Goal: Task Accomplishment & Management: Use online tool/utility

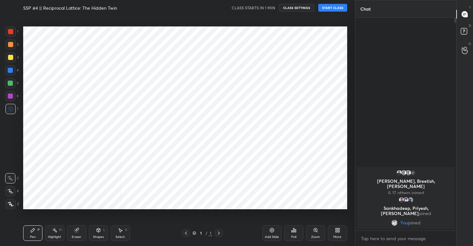
scroll to position [31989, 31865]
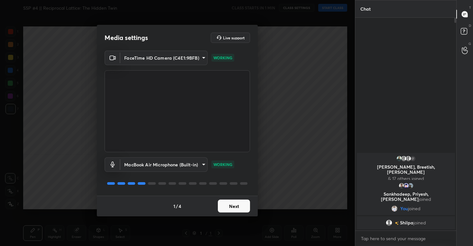
click at [229, 210] on button "Next" at bounding box center [234, 205] width 32 height 13
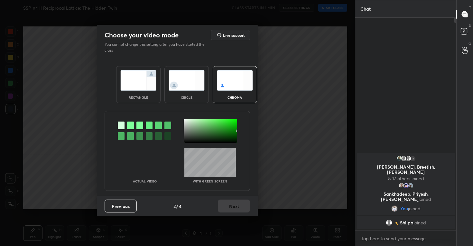
click at [190, 80] on img at bounding box center [187, 80] width 36 height 20
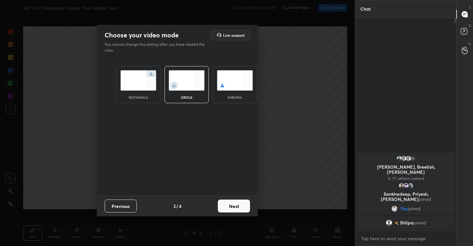
click at [234, 204] on button "Next" at bounding box center [234, 205] width 32 height 13
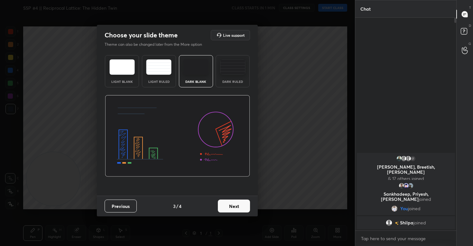
click at [232, 204] on button "Next" at bounding box center [234, 205] width 32 height 13
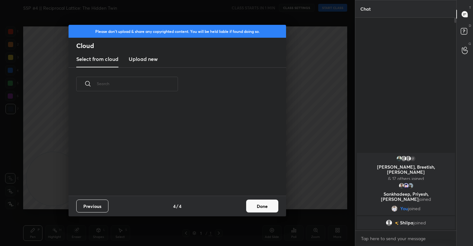
scroll to position [95, 207]
click at [146, 59] on h3 "Upload new" at bounding box center [143, 59] width 29 height 8
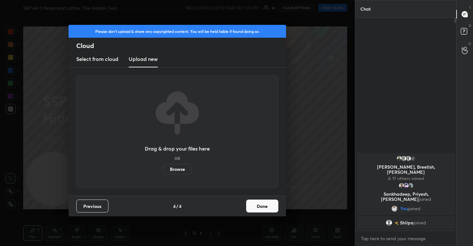
click at [182, 169] on label "Browse" at bounding box center [177, 169] width 29 height 10
click at [163, 169] on input "Browse" at bounding box center [163, 169] width 0 height 10
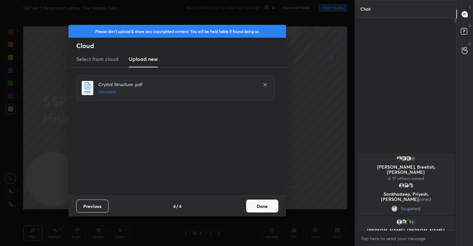
click at [262, 205] on button "Done" at bounding box center [262, 205] width 32 height 13
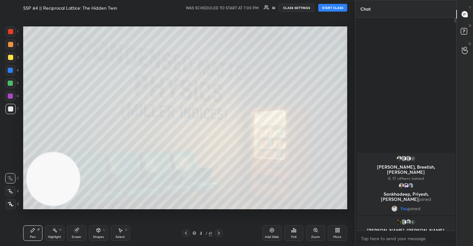
click at [12, 191] on icon at bounding box center [10, 191] width 6 height 5
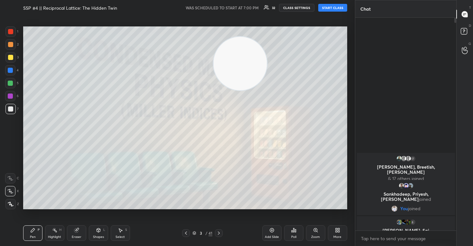
drag, startPoint x: 51, startPoint y: 191, endPoint x: 383, endPoint y: 23, distance: 372.5
click at [382, 23] on div "1 2 3 4 5 6 7 C X Z C X Z E E Erase all H H SSP #4 || Reciprocal Lattice: The H…" at bounding box center [236, 123] width 473 height 246
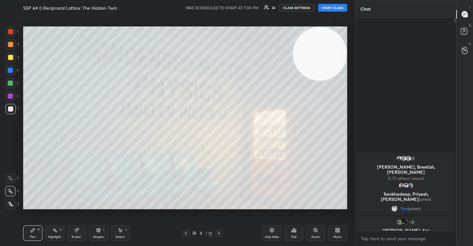
click at [287, 6] on button "CLASS SETTINGS" at bounding box center [296, 8] width 35 height 8
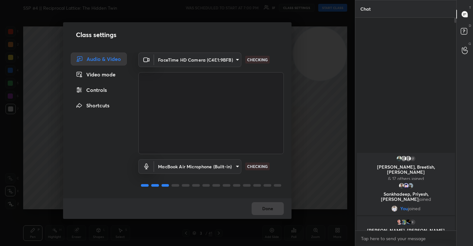
click at [89, 93] on div "Controls" at bounding box center [99, 89] width 56 height 13
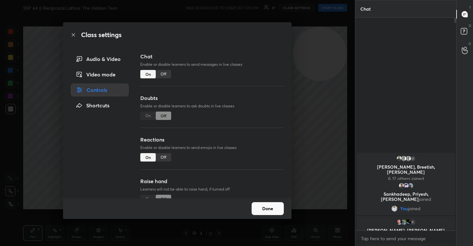
click at [163, 159] on div "Off" at bounding box center [163, 157] width 15 height 8
click at [270, 207] on button "Done" at bounding box center [268, 208] width 32 height 13
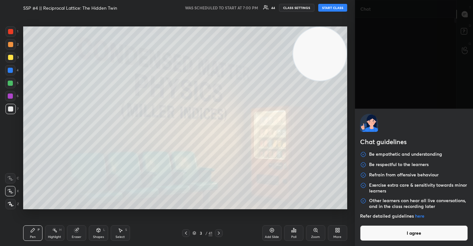
click at [391, 239] on body "1 2 3 4 5 6 7 C X Z C X Z E E Erase all H H SSP #4 || Reciprocal Lattice: The H…" at bounding box center [236, 123] width 473 height 246
click at [391, 239] on button "I agree" at bounding box center [414, 232] width 108 height 15
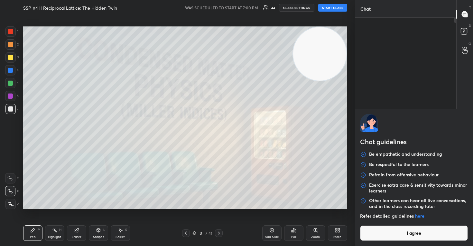
type textarea "x"
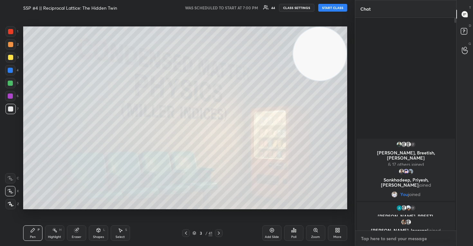
click at [375, 241] on textarea at bounding box center [406, 238] width 91 height 10
paste textarea "https://www.youtube.com/live/Xtf7vJHse5Q?si=SRJIlAIcY0IG1FED"
type textarea "https://www.youtube.com/live/Xtf7vJHse5Q?si=SRJIlAIcY0IG1FED"
type textarea "x"
type textarea "https://www.youtube.com/live/Xtf7vJHse5Q?si=SRJIlAIcY0IG1FED"
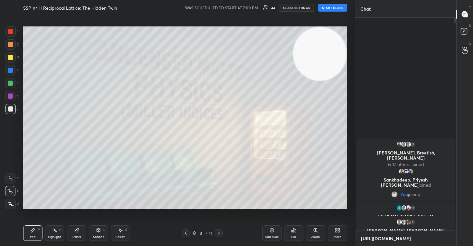
type textarea "x"
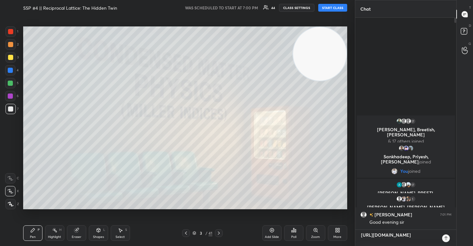
scroll to position [157, 99]
type textarea "https://www.youtube.com/live/Xtf7vJHse5Q?si=SRJIlAIcY0IG1FED p"
type textarea "x"
type textarea "https://www.youtube.com/live/Xtf7vJHse5Q?si=SRJIlAIcY0IG1FED pl"
type textarea "x"
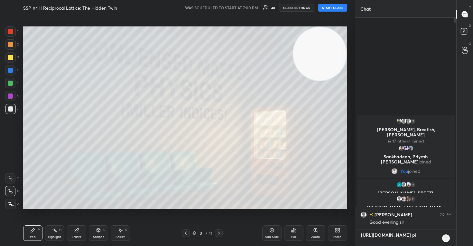
type textarea "https://www.youtube.com/live/Xtf7vJHse5Q?si=SRJIlAIcY0IG1FED ple"
type textarea "x"
type textarea "https://www.youtube.com/live/Xtf7vJHse5Q?si=SRJIlAIcY0IG1FED plea"
type textarea "x"
type textarea "https://www.youtube.com/live/Xtf7vJHse5Q?si=SRJIlAIcY0IG1FED pleas"
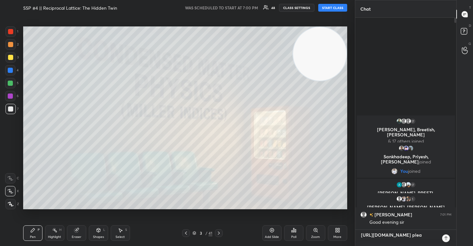
type textarea "x"
type textarea "https://www.youtube.com/live/Xtf7vJHse5Q?si=SRJIlAIcY0IG1FED please"
type textarea "x"
type textarea "https://www.youtube.com/live/Xtf7vJHse5Q?si=SRJIlAIcY0IG1FED please"
type textarea "x"
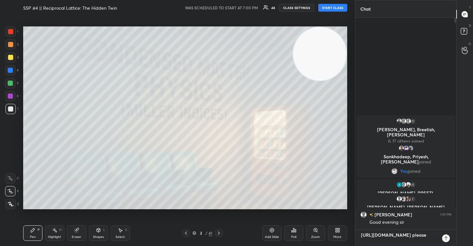
scroll to position [4, 0]
type textarea "https://www.youtube.com/live/Xtf7vJHse5Q?si=SRJIlAIcY0IG1FED please m"
type textarea "x"
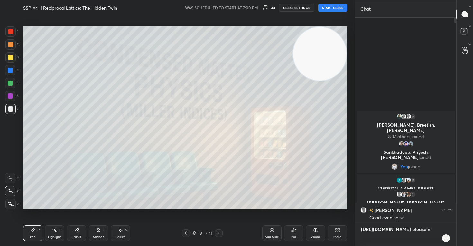
scroll to position [2, 2]
type textarea "https://www.youtube.com/live/Xtf7vJHse5Q?si=SRJIlAIcY0IG1FED please ma"
type textarea "x"
type textarea "https://www.youtube.com/live/Xtf7vJHse5Q?si=SRJIlAIcY0IG1FED please mar"
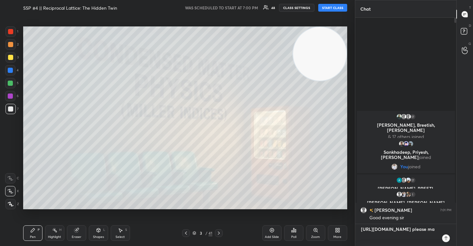
type textarea "x"
type textarea "https://www.youtube.com/live/Xtf7vJHse5Q?si=SRJIlAIcY0IG1FED please mark"
type textarea "x"
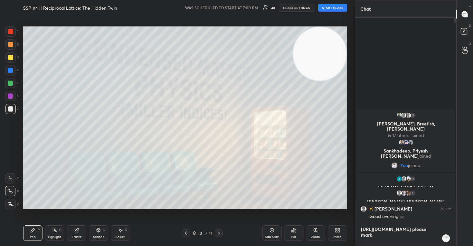
type textarea "https://www.youtube.com/live/Xtf7vJHse5Q?si=SRJIlAIcY0IG1FED please mark"
type textarea "x"
type textarea "https://www.youtube.com/live/Xtf7vJHse5Q?si=SRJIlAIcY0IG1FED please mark y"
type textarea "x"
type textarea "https://www.youtube.com/live/Xtf7vJHse5Q?si=SRJIlAIcY0IG1FED please mark yo"
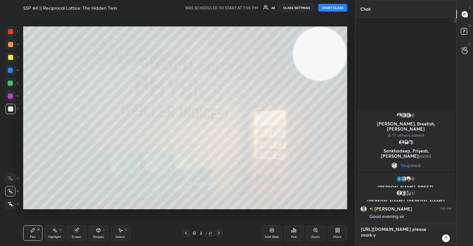
type textarea "x"
type textarea "https://www.youtube.com/live/Xtf7vJHse5Q?si=SRJIlAIcY0IG1FED please mark you"
type textarea "x"
type textarea "https://www.youtube.com/live/Xtf7vJHse5Q?si=SRJIlAIcY0IG1FED please mark your"
type textarea "x"
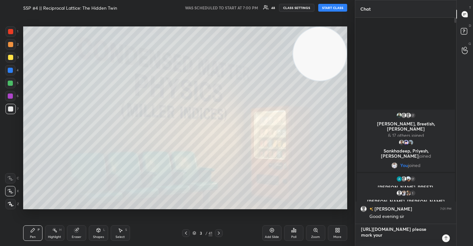
type textarea "https://www.youtube.com/live/Xtf7vJHse5Q?si=SRJIlAIcY0IG1FED please mark your"
type textarea "x"
type textarea "https://www.youtube.com/live/Xtf7vJHse5Q?si=SRJIlAIcY0IG1FED please mark your a"
type textarea "x"
type textarea "https://www.youtube.com/live/Xtf7vJHse5Q?si=SRJIlAIcY0IG1FED please mark your at"
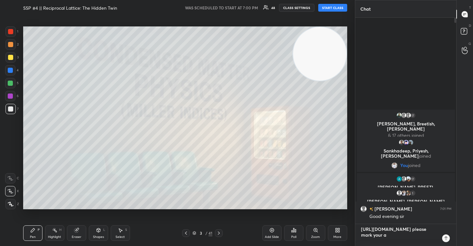
type textarea "x"
type textarea "https://www.youtube.com/live/Xtf7vJHse5Q?si=SRJIlAIcY0IG1FED please mark your a…"
type textarea "x"
type textarea "https://www.youtube.com/live/Xtf7vJHse5Q?si=SRJIlAIcY0IG1FED please mark your a…"
type textarea "x"
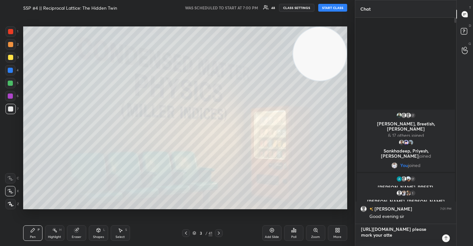
type textarea "https://www.youtube.com/live/Xtf7vJHse5Q?si=SRJIlAIcY0IG1FED please mark your a…"
type textarea "x"
type textarea "https://www.youtube.com/live/Xtf7vJHse5Q?si=SRJIlAIcY0IG1FED please mark your a…"
type textarea "x"
type textarea "https://www.youtube.com/live/Xtf7vJHse5Q?si=SRJIlAIcY0IG1FED please mark your a…"
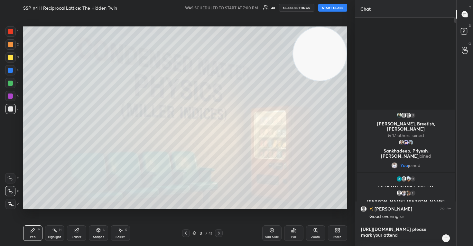
type textarea "x"
type textarea "https://www.youtube.com/live/Xtf7vJHse5Q?si=SRJIlAIcY0IG1FED please mark your a…"
type textarea "x"
type textarea "https://www.youtube.com/live/Xtf7vJHse5Q?si=SRJIlAIcY0IG1FED please mark your a…"
type textarea "x"
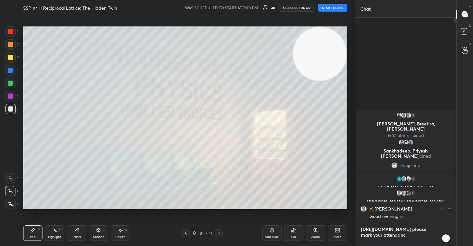
type textarea "https://www.youtube.com/live/Xtf7vJHse5Q?si=SRJIlAIcY0IG1FED please mark your a…"
type textarea "x"
type textarea "https://www.youtube.com/live/Xtf7vJHse5Q?si=SRJIlAIcY0IG1FED please mark your a…"
type textarea "x"
type textarea "https://www.youtube.com/live/Xtf7vJHse5Q?si=SRJIlAIcY0IG1FED please mark your a…"
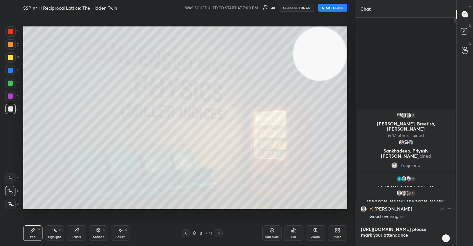
type textarea "x"
type textarea "https://www.youtube.com/live/Xtf7vJHse5Q?si=SRJIlAIcY0IG1FED please mark your a…"
type textarea "x"
type textarea "https://www.youtube.com/live/Xtf7vJHse5Q?si=SRJIlAIcY0IG1FED please mark your a…"
type textarea "x"
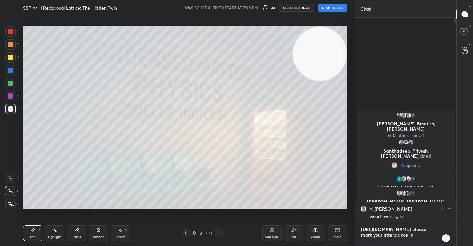
type textarea "https://www.youtube.com/live/Xtf7vJHse5Q?si=SRJIlAIcY0IG1FED please mark your a…"
type textarea "x"
type textarea "https://www.youtube.com/live/Xtf7vJHse5Q?si=SRJIlAIcY0IG1FED please mark your a…"
type textarea "x"
type textarea "https://www.youtube.com/live/Xtf7vJHse5Q?si=SRJIlAIcY0IG1FED please mark your a…"
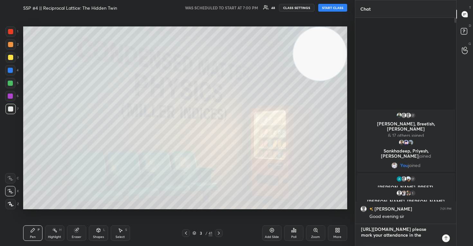
type textarea "x"
type textarea "https://www.youtube.com/live/Xtf7vJHse5Q?si=SRJIlAIcY0IG1FED please mark your a…"
type textarea "x"
type textarea "https://www.youtube.com/live/Xtf7vJHse5Q?si=SRJIlAIcY0IG1FED please mark your a…"
type textarea "x"
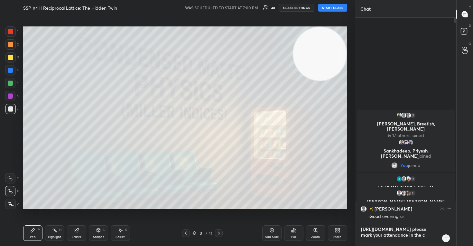
scroll to position [4, 0]
type textarea "https://www.youtube.com/live/Xtf7vJHse5Q?si=SRJIlAIcY0IG1FED please mark your a…"
type textarea "x"
type textarea "https://www.youtube.com/live/Xtf7vJHse5Q?si=SRJIlAIcY0IG1FED please mark your a…"
type textarea "x"
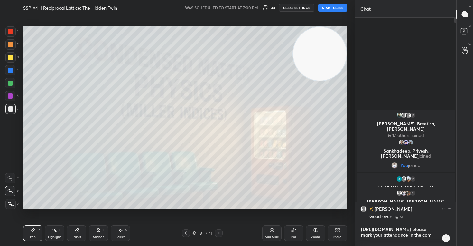
type textarea "https://www.youtube.com/live/Xtf7vJHse5Q?si=SRJIlAIcY0IG1FED please mark your a…"
type textarea "x"
type textarea "https://www.youtube.com/live/Xtf7vJHse5Q?si=SRJIlAIcY0IG1FED please mark your a…"
type textarea "x"
type textarea "https://www.youtube.com/live/Xtf7vJHse5Q?si=SRJIlAIcY0IG1FED please mark your a…"
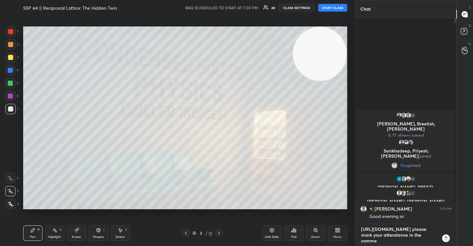
type textarea "x"
type textarea "https://www.youtube.com/live/Xtf7vJHse5Q?si=SRJIlAIcY0IG1FED please mark your a…"
type textarea "x"
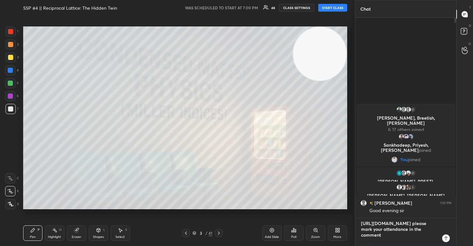
type textarea "https://www.youtube.com/live/Xtf7vJHse5Q?si=SRJIlAIcY0IG1FED please mark your a…"
type textarea "x"
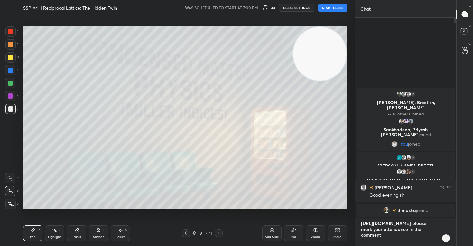
type textarea "https://www.youtube.com/live/Xtf7vJHse5Q?si=SRJIlAIcY0IG1FED please mark your a…"
type textarea "x"
type textarea "https://www.youtube.com/live/Xtf7vJHse5Q?si=SRJIlAIcY0IG1FED please mark your a…"
type textarea "x"
type textarea "https://www.youtube.com/live/Xtf7vJHse5Q?si=SRJIlAIcY0IG1FED please mark your a…"
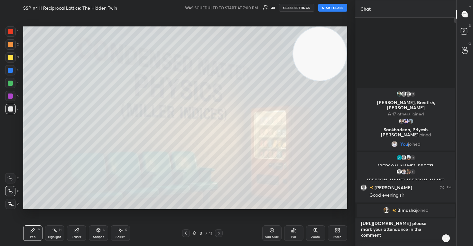
type textarea "x"
type textarea "https://www.youtube.com/live/Xtf7vJHse5Q?si=SRJIlAIcY0IG1FED please mark your a…"
type textarea "x"
type textarea "https://www.youtube.com/live/Xtf7vJHse5Q?si=SRJIlAIcY0IG1FED please mark your a…"
type textarea "x"
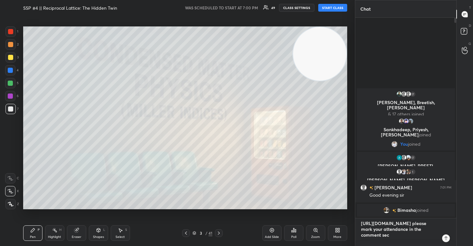
type textarea "https://www.youtube.com/live/Xtf7vJHse5Q?si=SRJIlAIcY0IG1FED please mark your a…"
type textarea "x"
type textarea "https://www.youtube.com/live/Xtf7vJHse5Q?si=SRJIlAIcY0IG1FED please mark your a…"
type textarea "x"
type textarea "https://www.youtube.com/live/Xtf7vJHse5Q?si=SRJIlAIcY0IG1FED please mark your a…"
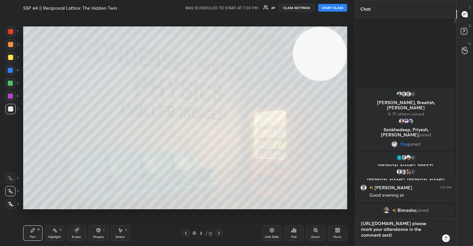
type textarea "x"
type textarea "https://www.youtube.com/live/Xtf7vJHse5Q?si=SRJIlAIcY0IG1FED please mark your a…"
type textarea "x"
type textarea "https://www.youtube.com/live/Xtf7vJHse5Q?si=SRJIlAIcY0IG1FED please mark your a…"
type textarea "x"
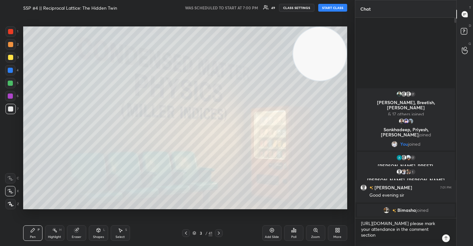
click at [447, 239] on icon at bounding box center [446, 237] width 5 height 5
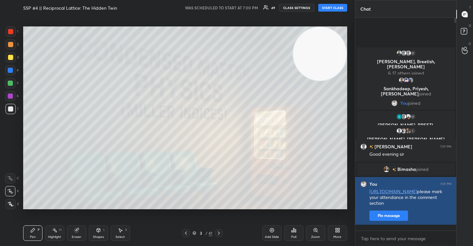
type textarea "x"
click at [391, 221] on button "Pin message" at bounding box center [389, 215] width 39 height 10
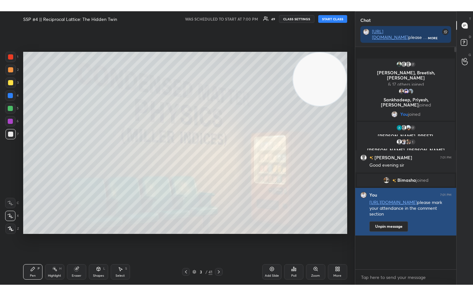
scroll to position [189, 99]
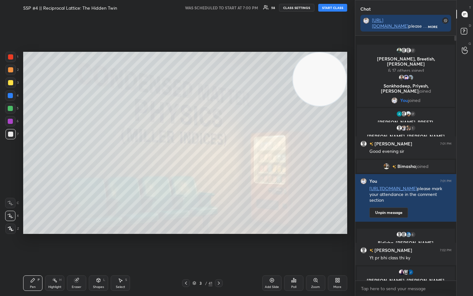
click at [333, 8] on button "START CLASS" at bounding box center [332, 8] width 29 height 8
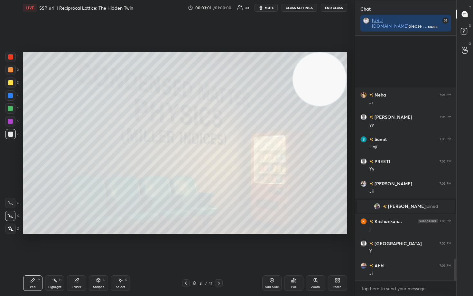
scroll to position [2514, 0]
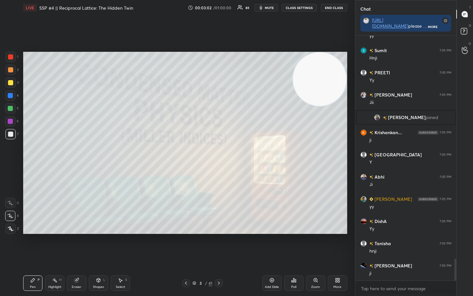
click at [271, 245] on icon at bounding box center [271, 280] width 5 height 5
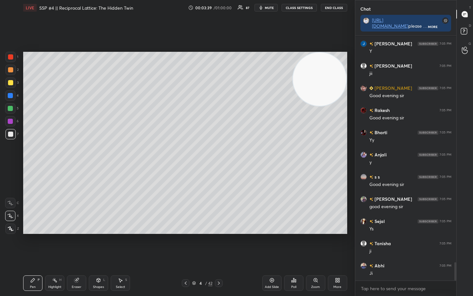
scroll to position [3020, 0]
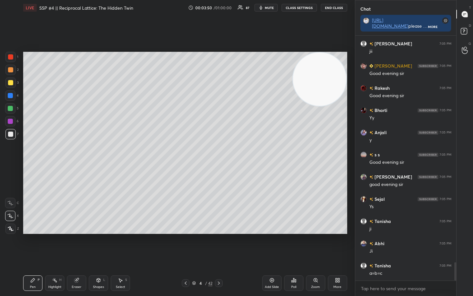
click at [76, 245] on icon at bounding box center [76, 280] width 5 height 5
click at [32, 245] on div "Pen P" at bounding box center [32, 283] width 19 height 15
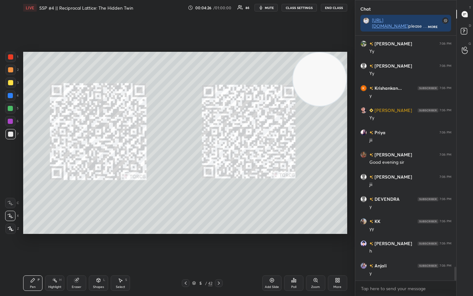
scroll to position [4164, 0]
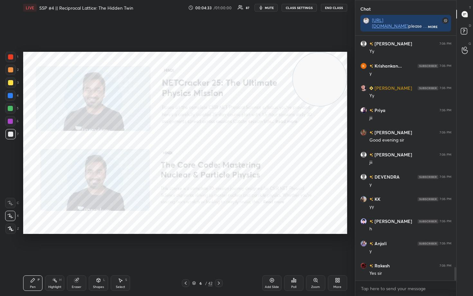
click at [8, 57] on div at bounding box center [10, 56] width 5 height 5
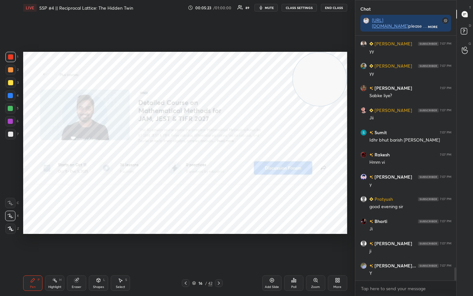
scroll to position [4325, 0]
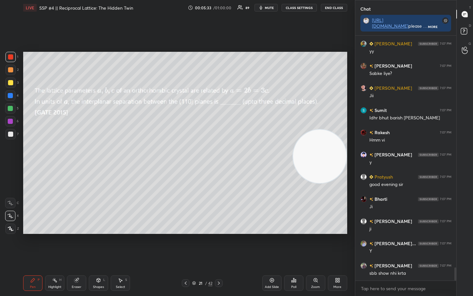
drag, startPoint x: 333, startPoint y: 100, endPoint x: 341, endPoint y: 168, distance: 68.1
click at [342, 166] on video at bounding box center [319, 156] width 53 height 53
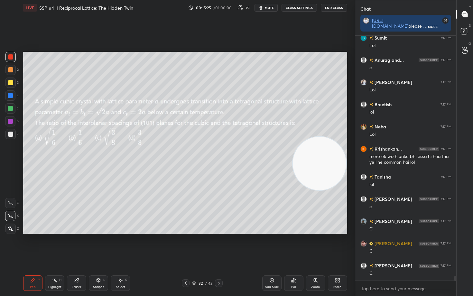
scroll to position [12446, 0]
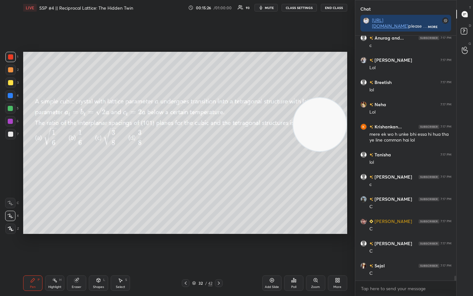
drag, startPoint x: 321, startPoint y: 165, endPoint x: 327, endPoint y: 80, distance: 84.9
click at [331, 98] on video at bounding box center [319, 124] width 53 height 53
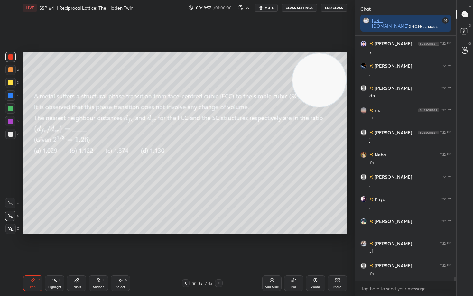
scroll to position [15931, 0]
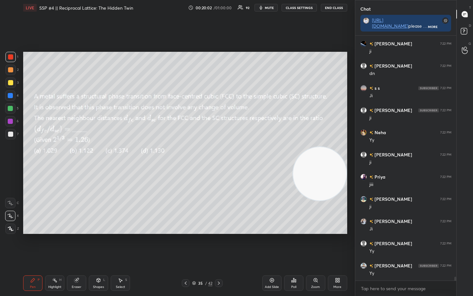
drag, startPoint x: 318, startPoint y: 86, endPoint x: 327, endPoint y: 179, distance: 93.4
click at [326, 179] on video at bounding box center [319, 173] width 53 height 53
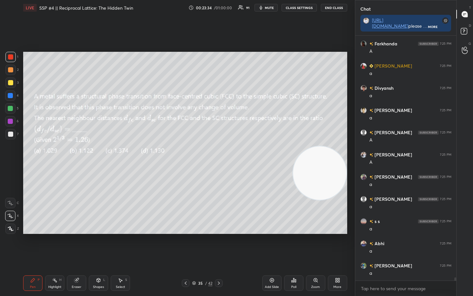
scroll to position [17989, 0]
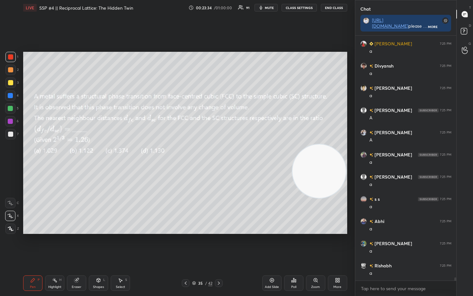
drag, startPoint x: 328, startPoint y: 185, endPoint x: 325, endPoint y: 88, distance: 97.3
click at [327, 145] on video at bounding box center [319, 171] width 53 height 53
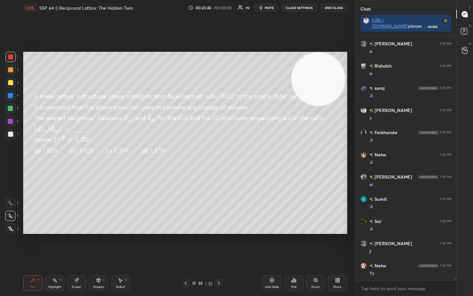
scroll to position [18211, 0]
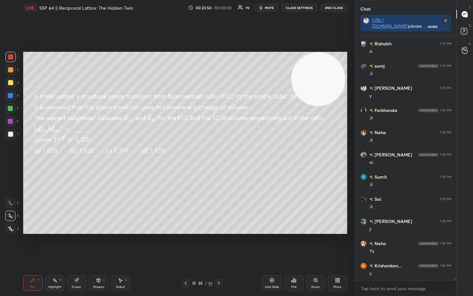
click at [79, 245] on div "Eraser" at bounding box center [76, 283] width 19 height 15
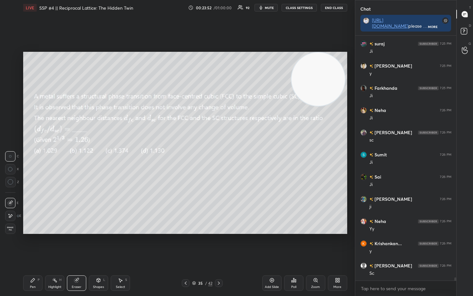
scroll to position [18256, 0]
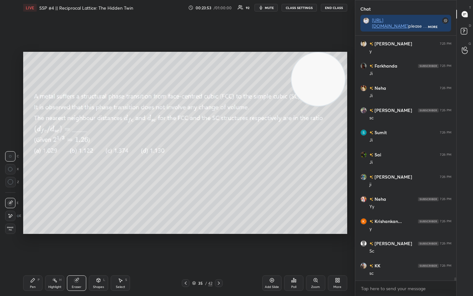
click at [27, 245] on div "Pen P" at bounding box center [32, 283] width 19 height 15
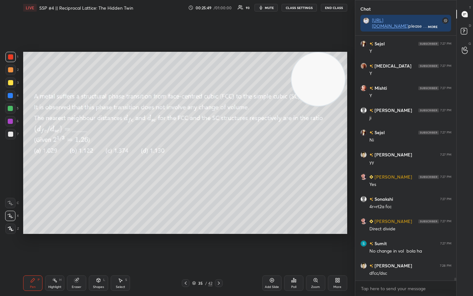
scroll to position [19411, 0]
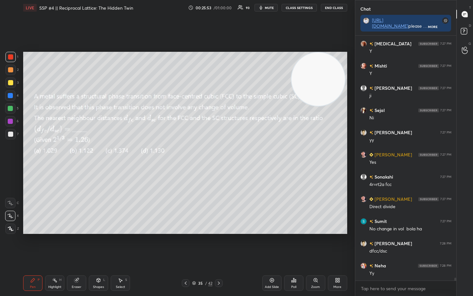
click at [81, 245] on div "Eraser" at bounding box center [76, 283] width 19 height 15
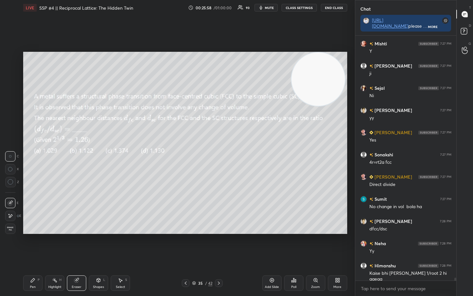
drag, startPoint x: 33, startPoint y: 283, endPoint x: 39, endPoint y: 281, distance: 6.9
click at [33, 245] on div "Pen P" at bounding box center [32, 283] width 19 height 15
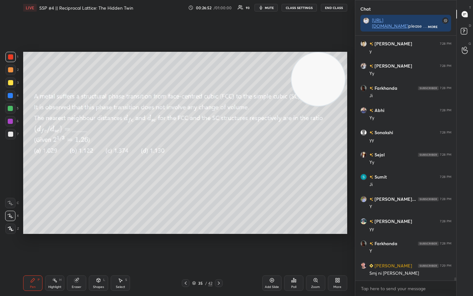
scroll to position [18609, 0]
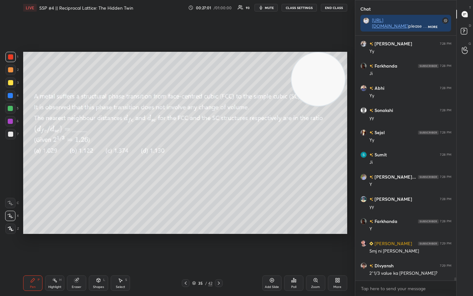
drag, startPoint x: 340, startPoint y: 105, endPoint x: 350, endPoint y: 130, distance: 27.2
click at [350, 130] on div "1 2 3 4 5 6 7 C X Z C X Z E E Erase all H H LIVE SSP #4 || Reciprocal Lattice: …" at bounding box center [177, 148] width 355 height 296
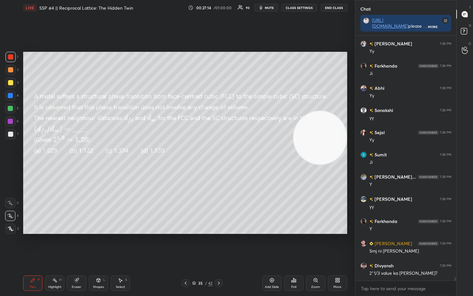
scroll to position [18631, 0]
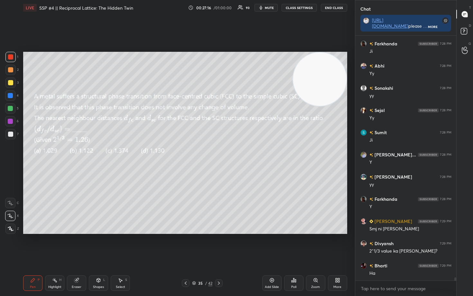
drag, startPoint x: 326, startPoint y: 112, endPoint x: 322, endPoint y: 74, distance: 38.5
click at [329, 78] on video at bounding box center [319, 78] width 53 height 53
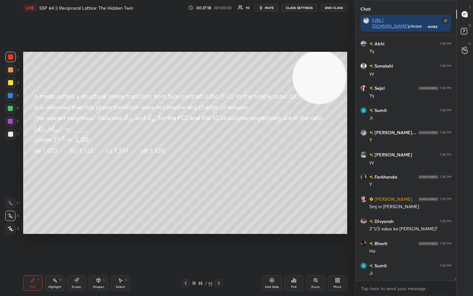
scroll to position [18675, 0]
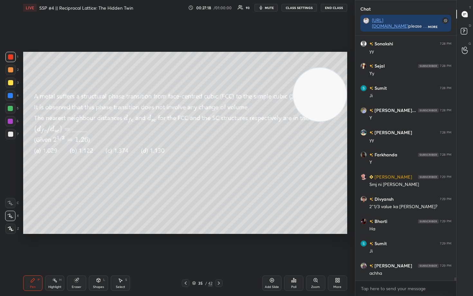
drag, startPoint x: 320, startPoint y: 80, endPoint x: 338, endPoint y: 124, distance: 47.0
click at [339, 121] on video at bounding box center [319, 94] width 53 height 53
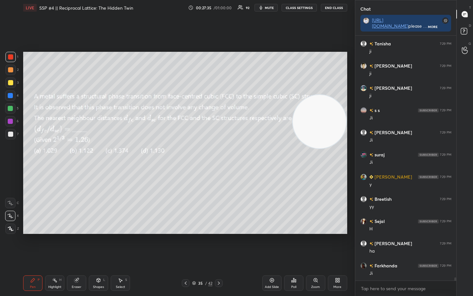
scroll to position [18942, 0]
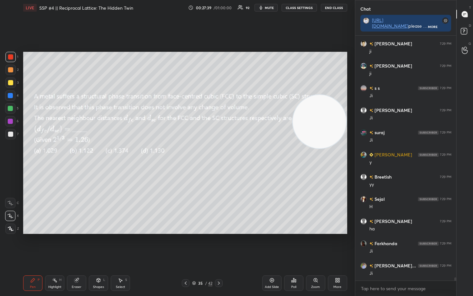
drag, startPoint x: 325, startPoint y: 114, endPoint x: 330, endPoint y: 67, distance: 47.6
click at [336, 95] on video at bounding box center [319, 121] width 53 height 53
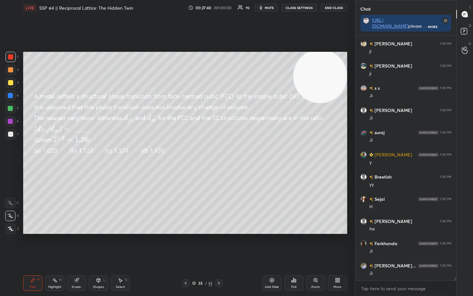
scroll to position [18964, 0]
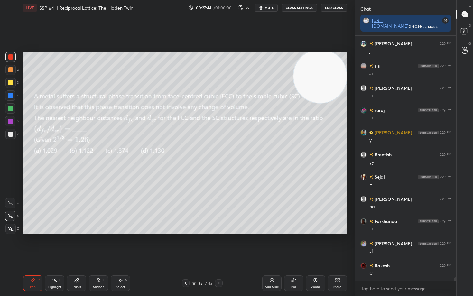
click at [271, 245] on icon at bounding box center [271, 280] width 5 height 5
click at [10, 82] on div at bounding box center [10, 82] width 5 height 5
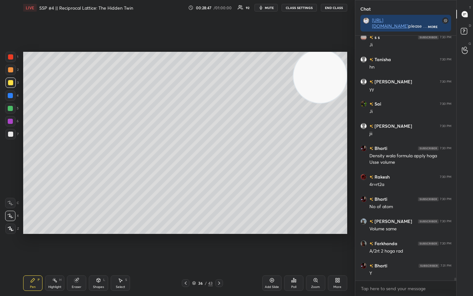
scroll to position [19548, 0]
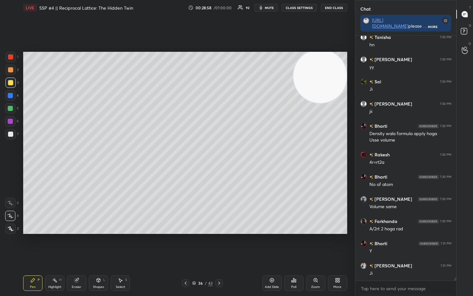
click at [76, 245] on div "Eraser" at bounding box center [76, 283] width 19 height 15
click at [11, 229] on span "Erase all" at bounding box center [10, 229] width 10 height 5
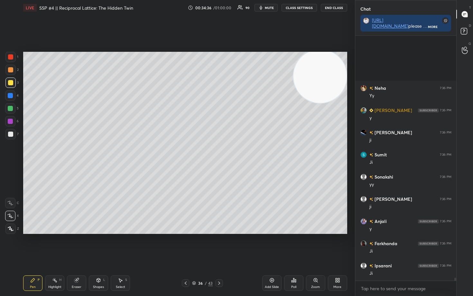
scroll to position [20511, 0]
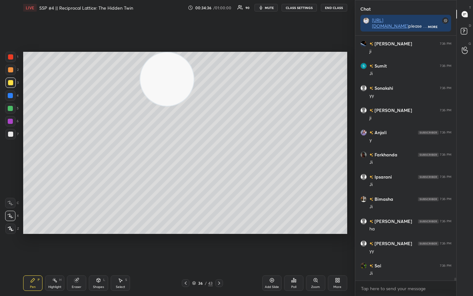
drag, startPoint x: 298, startPoint y: 80, endPoint x: 139, endPoint y: 76, distance: 158.8
click at [142, 77] on video at bounding box center [166, 78] width 53 height 53
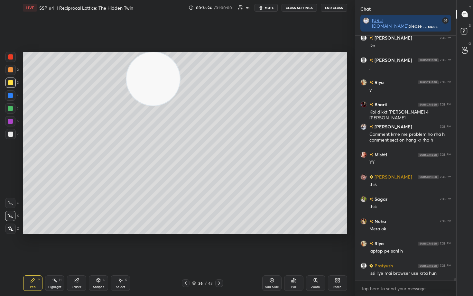
scroll to position [22029, 0]
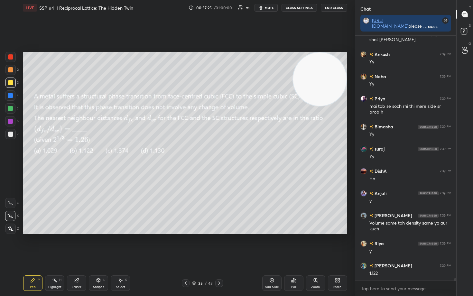
drag, startPoint x: 150, startPoint y: 88, endPoint x: 341, endPoint y: 60, distance: 193.0
click at [341, 60] on video at bounding box center [319, 78] width 53 height 53
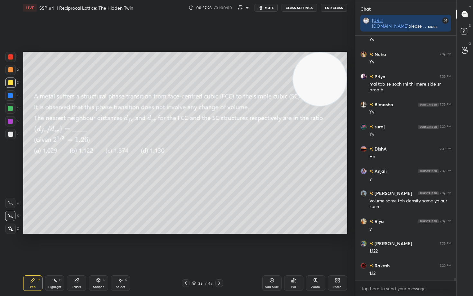
drag, startPoint x: 76, startPoint y: 284, endPoint x: 77, endPoint y: 279, distance: 5.5
click at [76, 245] on div "Eraser" at bounding box center [76, 283] width 19 height 15
click at [7, 229] on span "Erase all" at bounding box center [10, 229] width 10 height 5
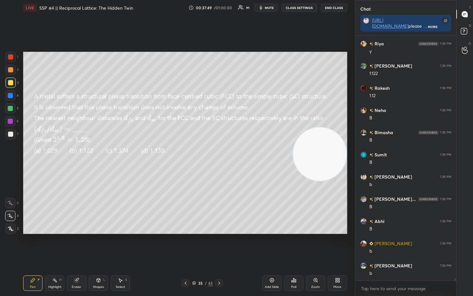
drag, startPoint x: 324, startPoint y: 88, endPoint x: 332, endPoint y: 161, distance: 73.2
click at [332, 160] on video at bounding box center [319, 153] width 53 height 53
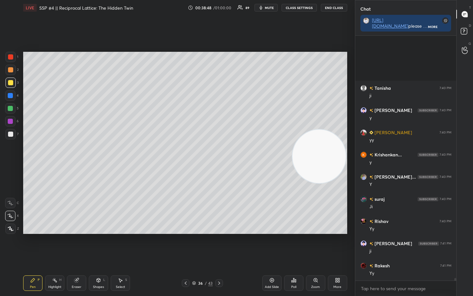
scroll to position [24385, 0]
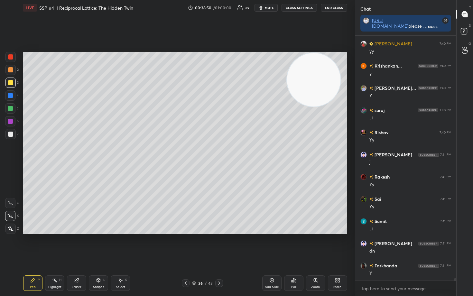
drag, startPoint x: 314, startPoint y: 161, endPoint x: 305, endPoint y: 79, distance: 82.5
click at [306, 81] on video at bounding box center [313, 79] width 53 height 53
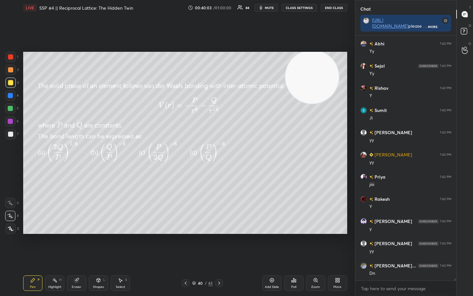
scroll to position [25763, 0]
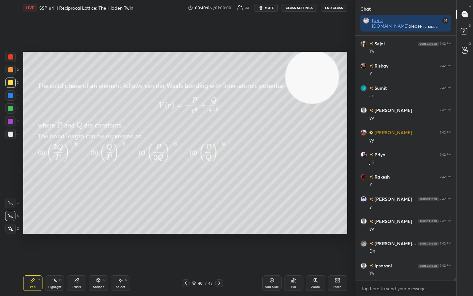
click at [270, 245] on icon at bounding box center [271, 280] width 5 height 5
click at [11, 71] on div at bounding box center [10, 69] width 5 height 5
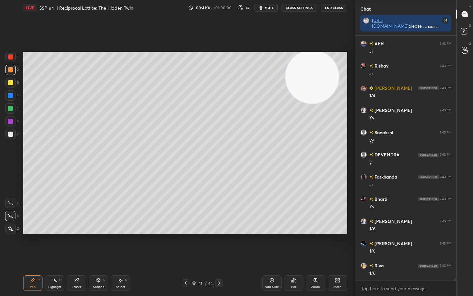
scroll to position [26518, 0]
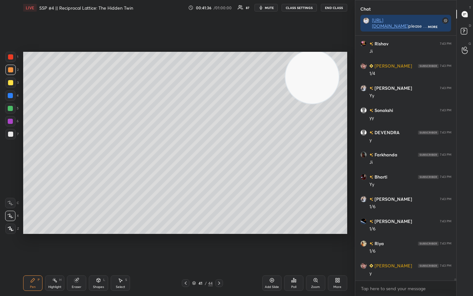
click at [271, 245] on icon at bounding box center [272, 280] width 2 height 2
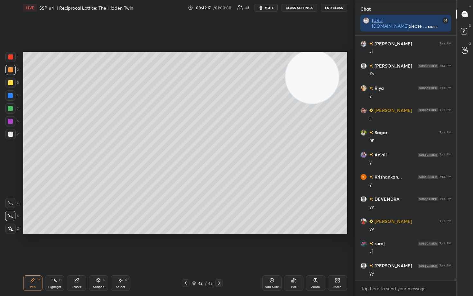
scroll to position [27295, 0]
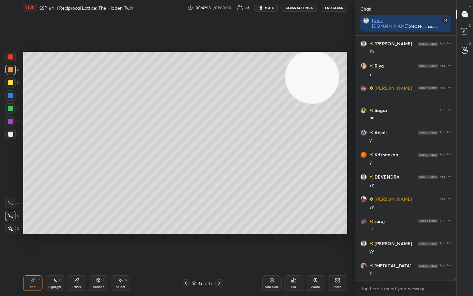
drag, startPoint x: 11, startPoint y: 135, endPoint x: 9, endPoint y: 132, distance: 3.6
click at [11, 136] on div at bounding box center [10, 134] width 5 height 5
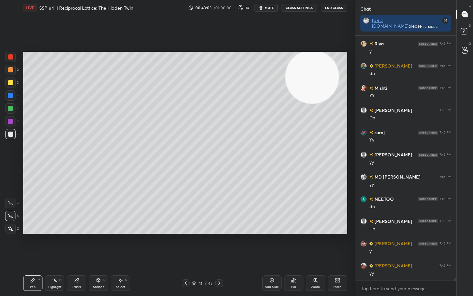
scroll to position [28339, 0]
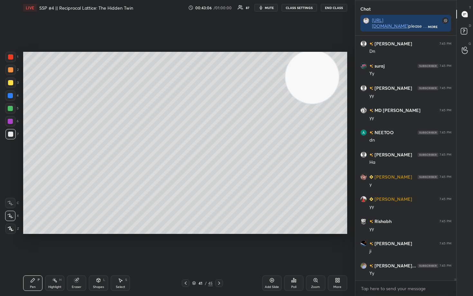
click at [271, 245] on icon at bounding box center [272, 280] width 2 height 2
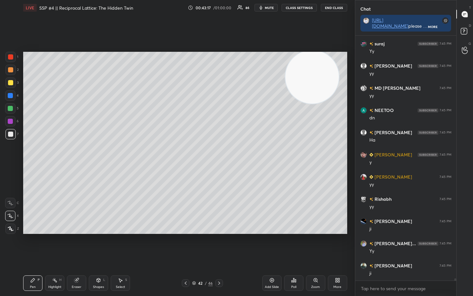
drag, startPoint x: 12, startPoint y: 83, endPoint x: 17, endPoint y: 84, distance: 5.6
click at [12, 83] on div at bounding box center [10, 82] width 5 height 5
click at [9, 136] on div at bounding box center [10, 134] width 5 height 5
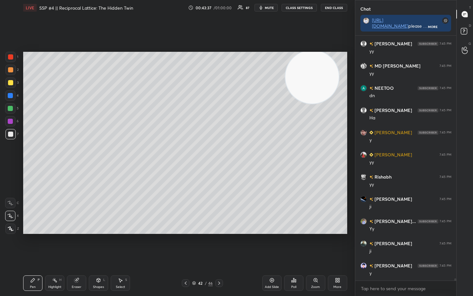
click at [9, 83] on div at bounding box center [10, 82] width 5 height 5
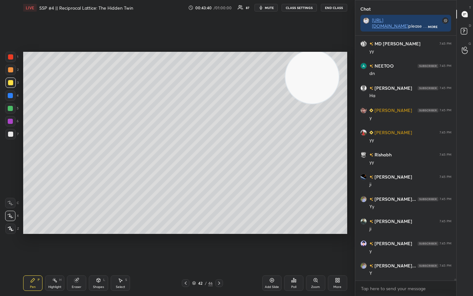
scroll to position [28450, 0]
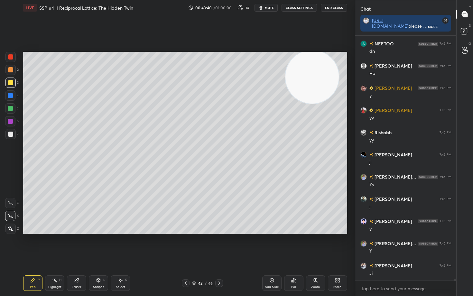
click at [13, 58] on div at bounding box center [10, 56] width 5 height 5
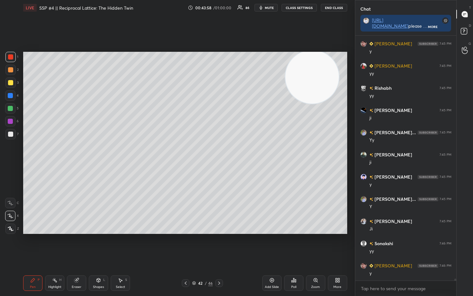
scroll to position [28517, 0]
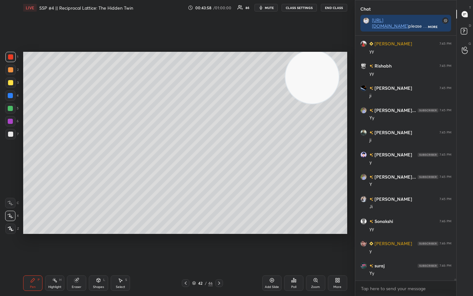
click at [10, 134] on div at bounding box center [10, 134] width 5 height 5
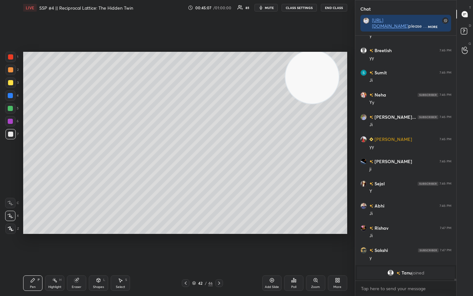
scroll to position [27002, 0]
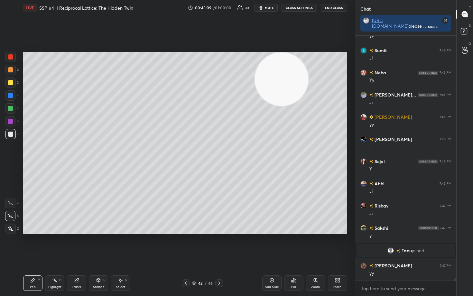
drag, startPoint x: 315, startPoint y: 80, endPoint x: 236, endPoint y: 73, distance: 79.5
click at [255, 82] on video at bounding box center [281, 78] width 53 height 53
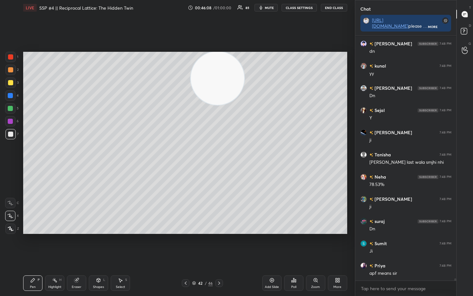
scroll to position [28357, 0]
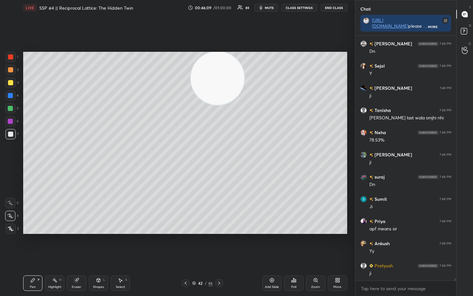
drag, startPoint x: 200, startPoint y: 77, endPoint x: 137, endPoint y: 76, distance: 62.8
click at [191, 76] on video at bounding box center [217, 78] width 53 height 53
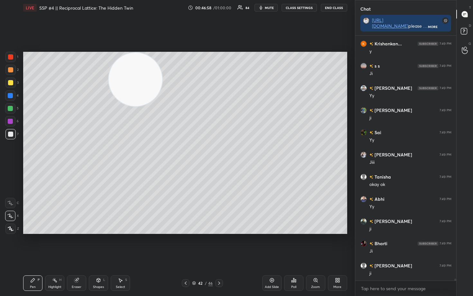
scroll to position [29075, 0]
drag, startPoint x: 131, startPoint y: 86, endPoint x: 326, endPoint y: 70, distance: 196.1
click at [162, 70] on video at bounding box center [135, 79] width 53 height 53
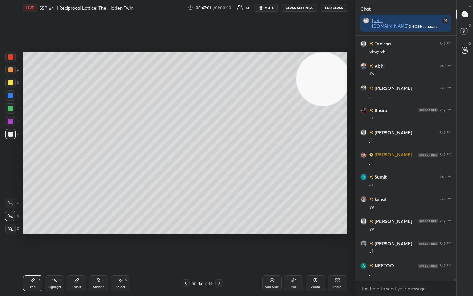
scroll to position [29186, 0]
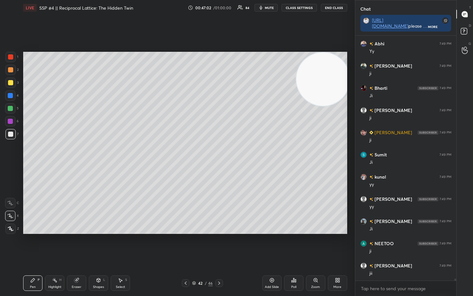
click at [272, 245] on icon at bounding box center [272, 280] width 2 height 2
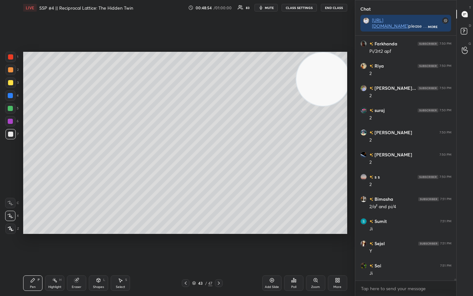
scroll to position [30296, 0]
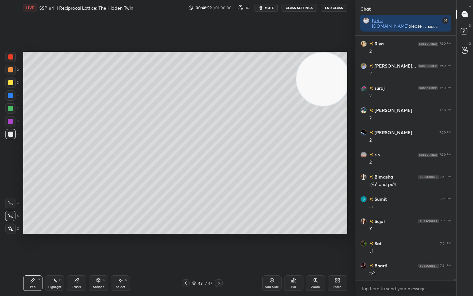
drag, startPoint x: 75, startPoint y: 285, endPoint x: 104, endPoint y: 244, distance: 50.5
click at [76, 245] on div "Eraser" at bounding box center [76, 283] width 19 height 15
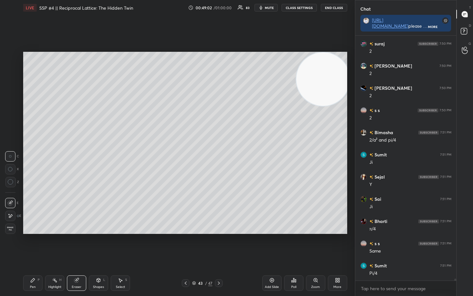
drag, startPoint x: 30, startPoint y: 285, endPoint x: 41, endPoint y: 269, distance: 19.1
click at [29, 245] on div "Pen P" at bounding box center [32, 283] width 19 height 15
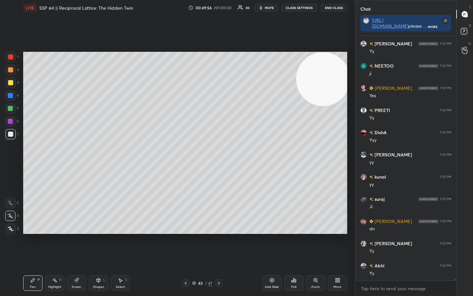
scroll to position [31651, 0]
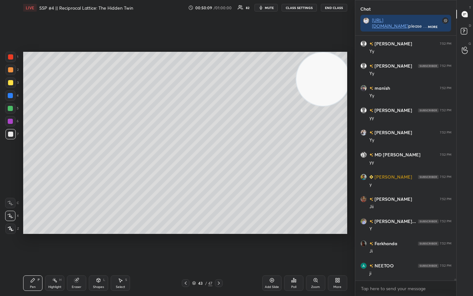
click at [271, 245] on icon at bounding box center [271, 280] width 5 height 5
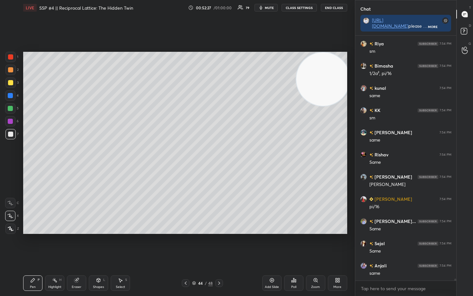
scroll to position [32441, 0]
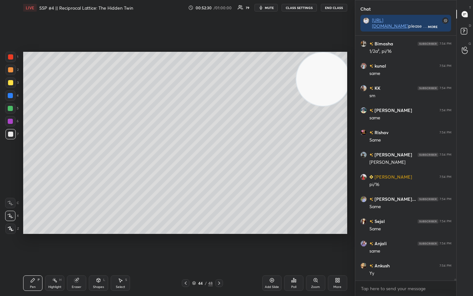
click at [10, 84] on div at bounding box center [10, 82] width 5 height 5
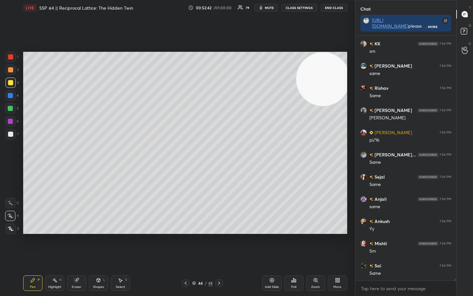
scroll to position [32507, 0]
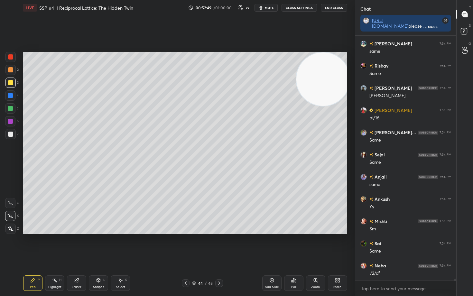
click at [11, 135] on div at bounding box center [10, 134] width 5 height 5
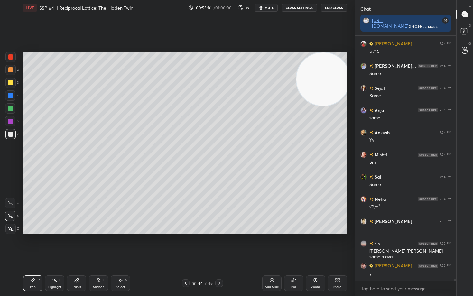
scroll to position [32596, 0]
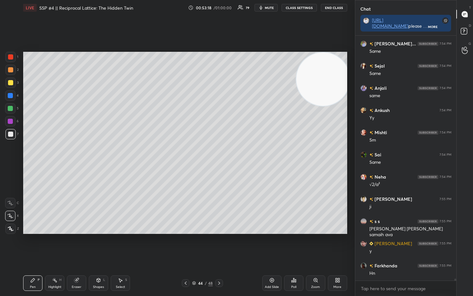
click at [11, 70] on div at bounding box center [10, 69] width 5 height 5
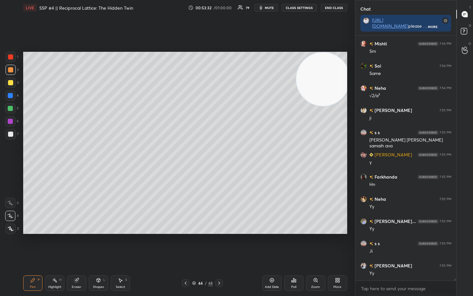
scroll to position [32707, 0]
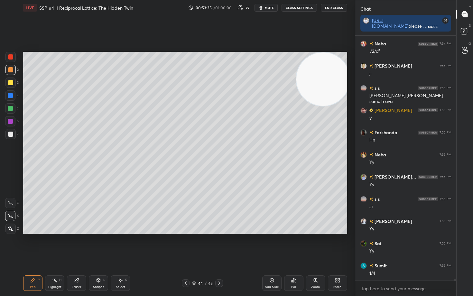
click at [11, 135] on div at bounding box center [10, 134] width 5 height 5
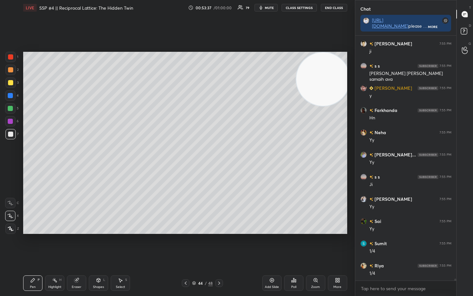
scroll to position [32774, 0]
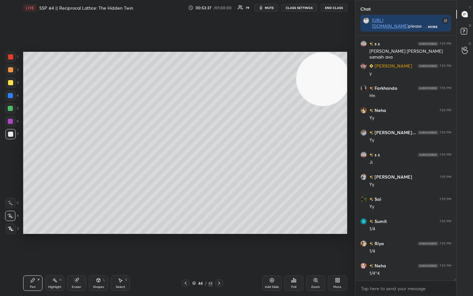
click at [10, 69] on div at bounding box center [10, 69] width 5 height 5
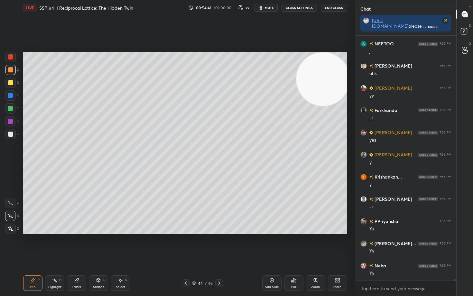
scroll to position [33935, 0]
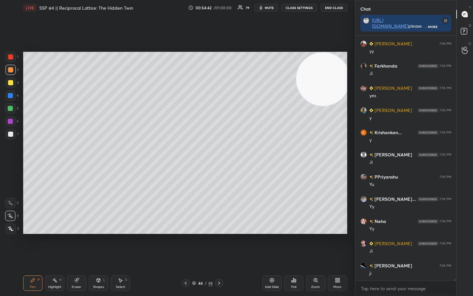
click at [9, 135] on div at bounding box center [10, 134] width 5 height 5
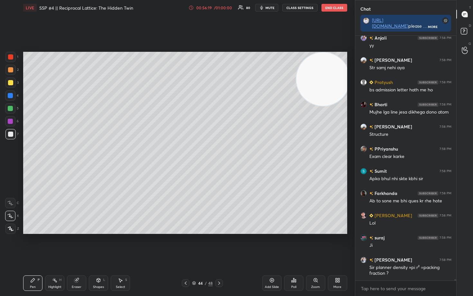
scroll to position [35036, 0]
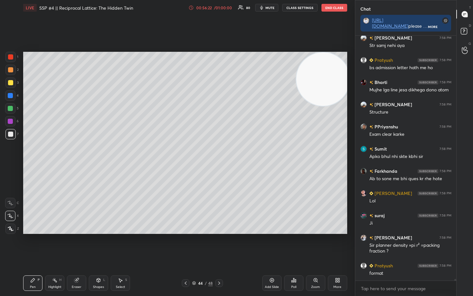
drag, startPoint x: 337, startPoint y: 113, endPoint x: 340, endPoint y: 136, distance: 22.3
click at [340, 106] on video at bounding box center [323, 78] width 53 height 53
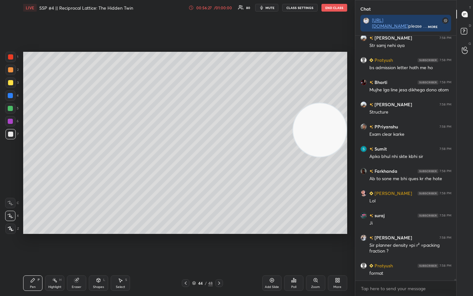
scroll to position [35058, 0]
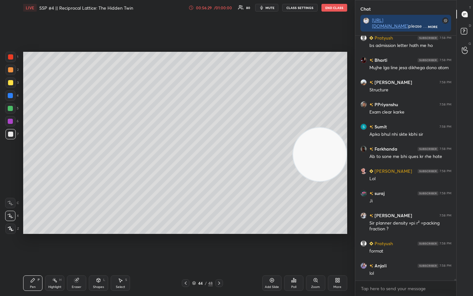
drag, startPoint x: 318, startPoint y: 127, endPoint x: 325, endPoint y: 184, distance: 57.2
click at [326, 177] on video at bounding box center [319, 154] width 53 height 53
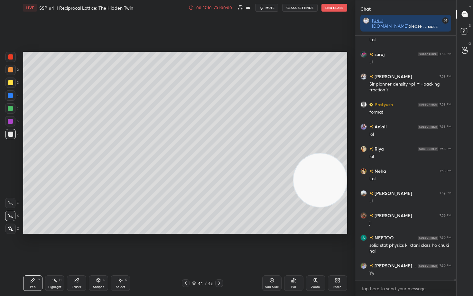
scroll to position [35219, 0]
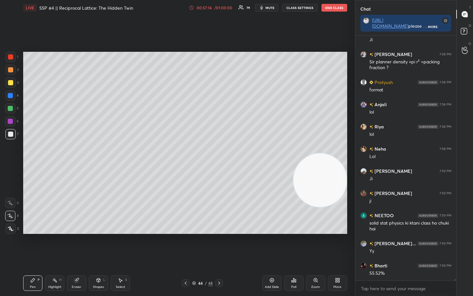
drag, startPoint x: 317, startPoint y: 165, endPoint x: 324, endPoint y: 84, distance: 81.7
click at [324, 154] on video at bounding box center [320, 180] width 53 height 53
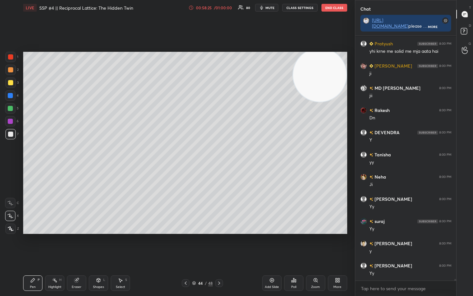
scroll to position [36717, 0]
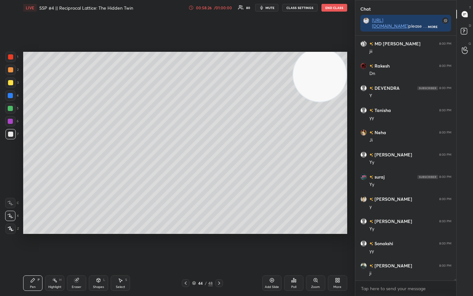
click at [274, 245] on icon at bounding box center [272, 280] width 4 height 4
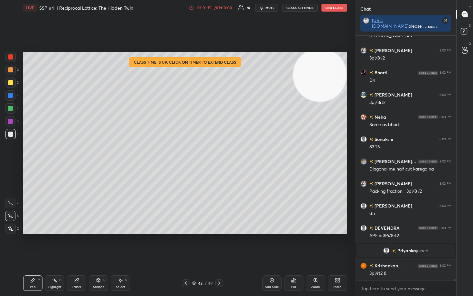
scroll to position [34586, 0]
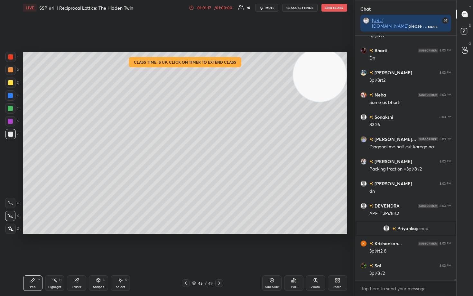
click at [193, 9] on icon at bounding box center [191, 7] width 5 height 5
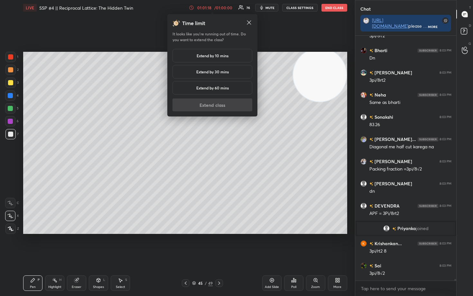
click at [207, 54] on h5 "Extend by 10 mins" at bounding box center [213, 56] width 32 height 6
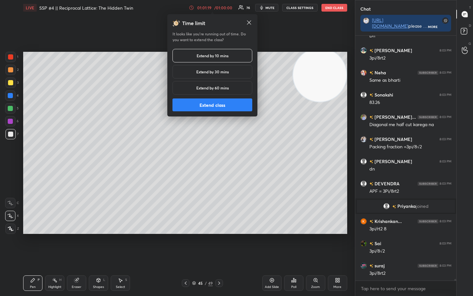
click at [213, 108] on button "Extend class" at bounding box center [213, 105] width 80 height 13
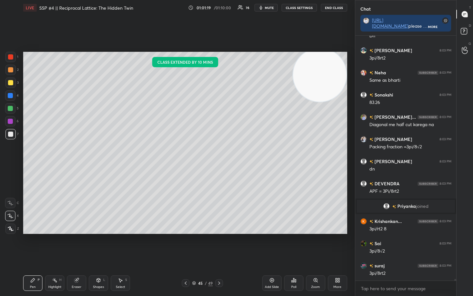
scroll to position [34630, 0]
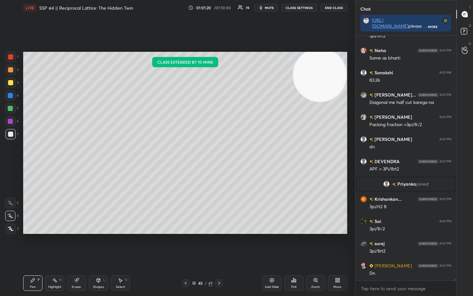
click at [10, 84] on div at bounding box center [10, 82] width 5 height 5
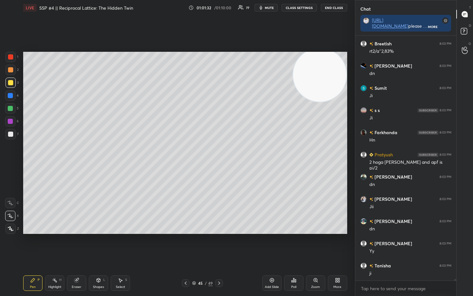
scroll to position [34931, 0]
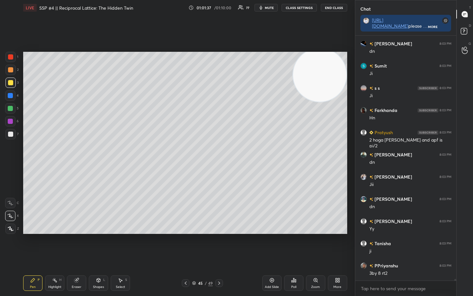
drag, startPoint x: 11, startPoint y: 135, endPoint x: 17, endPoint y: 134, distance: 6.3
click at [11, 135] on div at bounding box center [10, 134] width 5 height 5
click at [11, 108] on div at bounding box center [10, 108] width 5 height 5
drag, startPoint x: 77, startPoint y: 282, endPoint x: 92, endPoint y: 244, distance: 41.3
click at [77, 245] on div "Eraser" at bounding box center [76, 283] width 19 height 15
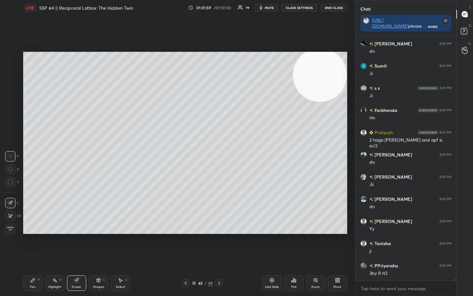
scroll to position [34946, 0]
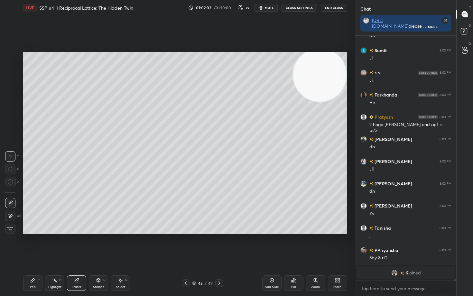
click at [34, 245] on icon at bounding box center [32, 280] width 5 height 5
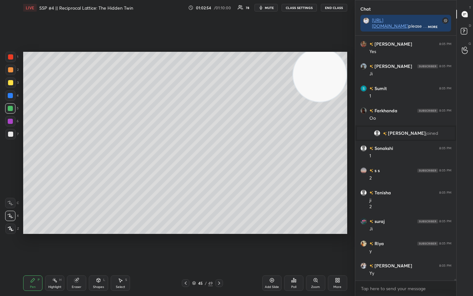
scroll to position [35625, 0]
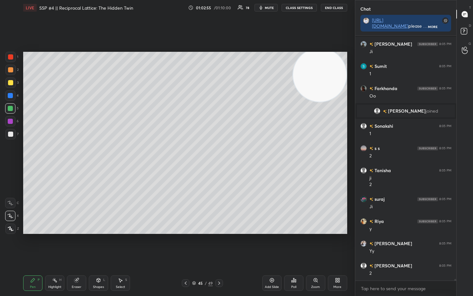
click at [12, 72] on div at bounding box center [10, 69] width 5 height 5
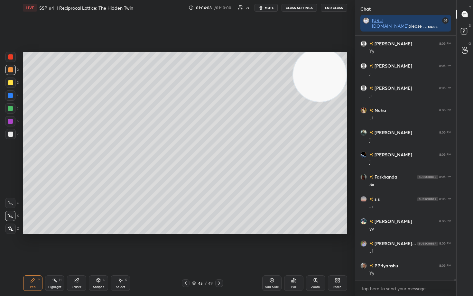
scroll to position [36631, 0]
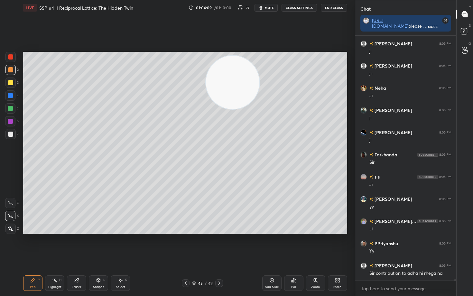
drag, startPoint x: 320, startPoint y: 76, endPoint x: 246, endPoint y: 89, distance: 75.2
click at [232, 83] on video at bounding box center [232, 82] width 53 height 53
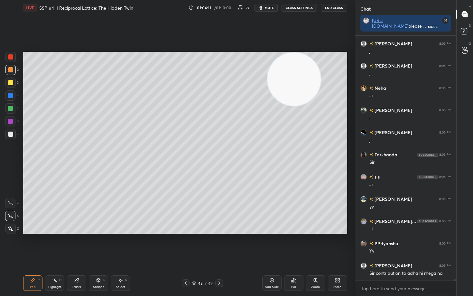
drag, startPoint x: 260, startPoint y: 80, endPoint x: 318, endPoint y: 66, distance: 59.7
click at [318, 70] on video at bounding box center [294, 78] width 53 height 53
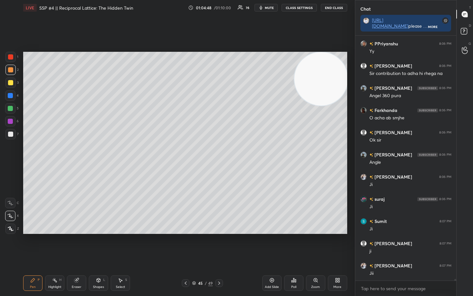
scroll to position [36876, 0]
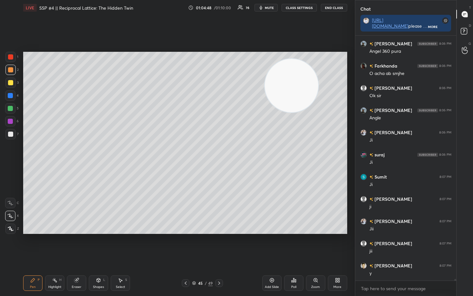
drag, startPoint x: 316, startPoint y: 82, endPoint x: 221, endPoint y: 96, distance: 96.7
click at [265, 97] on video at bounding box center [291, 85] width 53 height 53
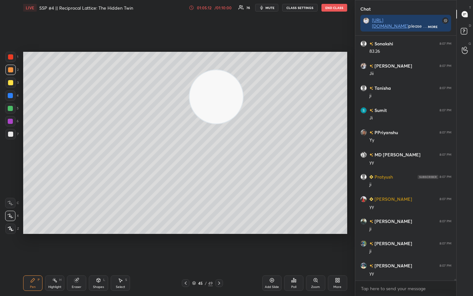
scroll to position [37320, 0]
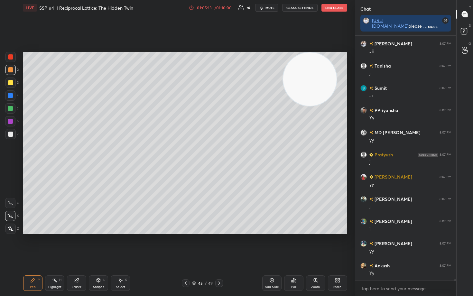
drag, startPoint x: 246, startPoint y: 92, endPoint x: 331, endPoint y: 68, distance: 88.0
click at [329, 68] on video at bounding box center [309, 78] width 53 height 53
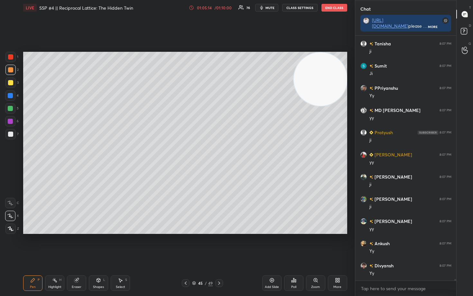
click at [270, 245] on icon at bounding box center [271, 280] width 5 height 5
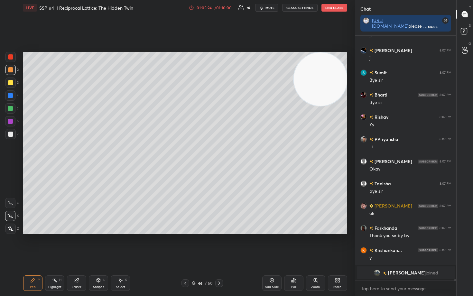
scroll to position [37079, 0]
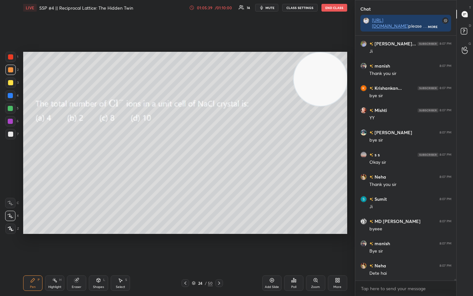
click at [332, 8] on button "End Class" at bounding box center [335, 8] width 26 height 8
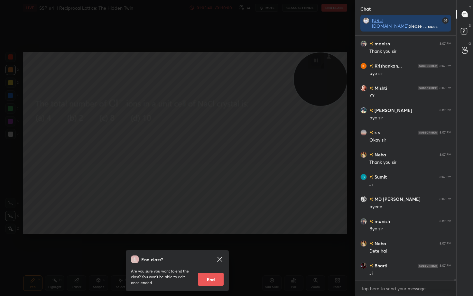
click at [282, 60] on div "End class? Are you sure you want to end the class? You won’t be able to edit on…" at bounding box center [177, 148] width 355 height 296
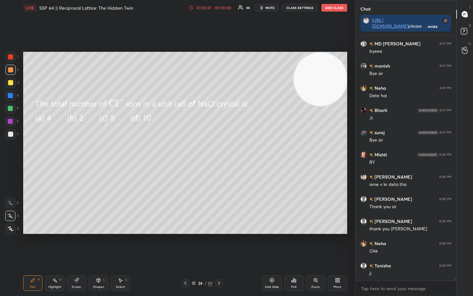
scroll to position [37568, 0]
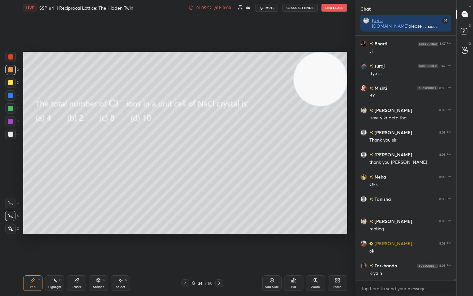
click at [333, 9] on button "End Class" at bounding box center [335, 8] width 26 height 8
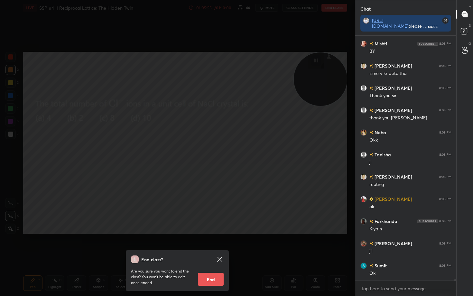
click at [211, 245] on button "End" at bounding box center [211, 279] width 26 height 13
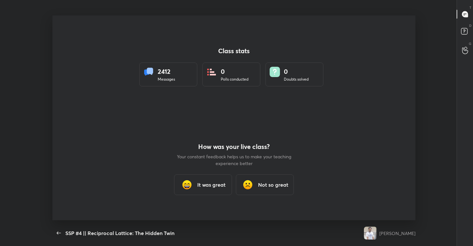
type textarea "x"
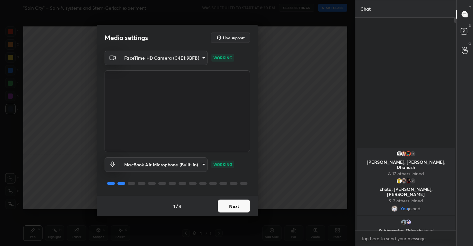
click at [233, 209] on button "Next" at bounding box center [234, 205] width 32 height 13
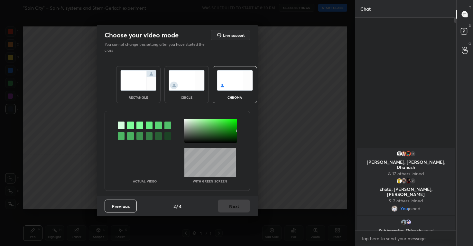
click at [183, 87] on img at bounding box center [187, 80] width 36 height 20
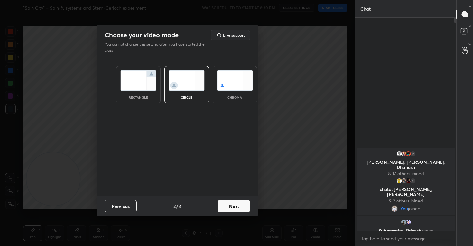
click at [237, 204] on button "Next" at bounding box center [234, 205] width 32 height 13
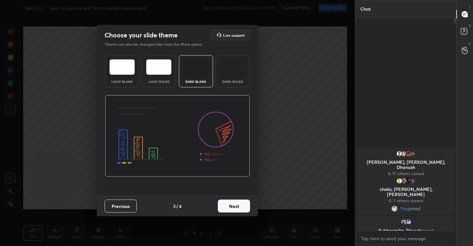
click at [229, 206] on button "Next" at bounding box center [234, 205] width 32 height 13
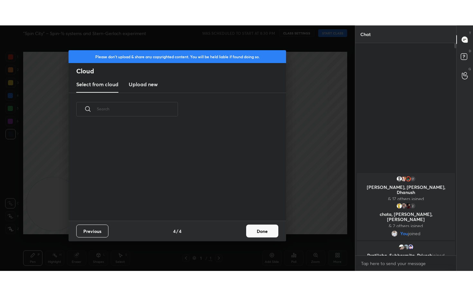
scroll to position [95, 207]
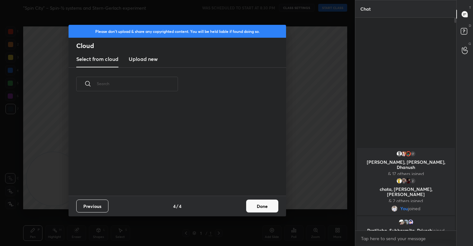
click at [141, 58] on h3 "Upload new" at bounding box center [143, 59] width 29 height 8
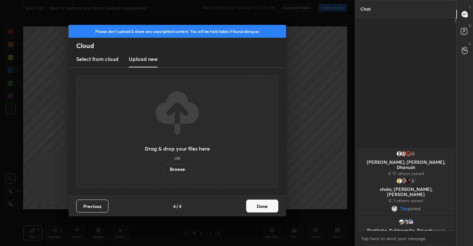
click at [181, 170] on label "Browse" at bounding box center [177, 169] width 29 height 10
click at [163, 170] on input "Browse" at bounding box center [163, 169] width 0 height 10
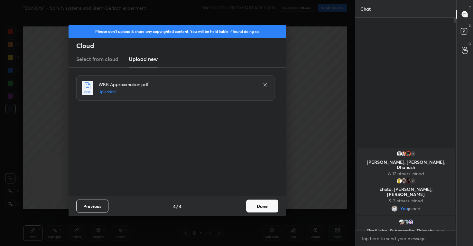
click at [257, 210] on button "Done" at bounding box center [262, 205] width 32 height 13
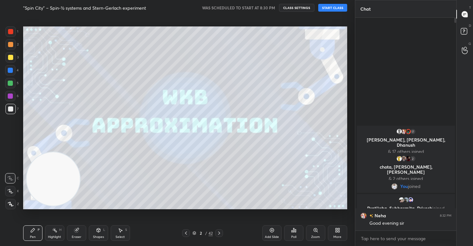
click at [328, 7] on button "START CLASS" at bounding box center [332, 8] width 29 height 8
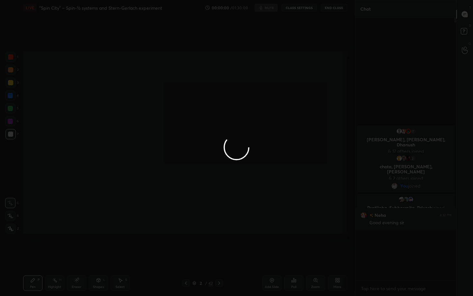
scroll to position [207, 99]
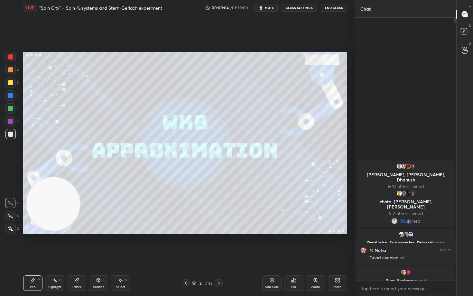
click at [11, 218] on div at bounding box center [10, 216] width 10 height 10
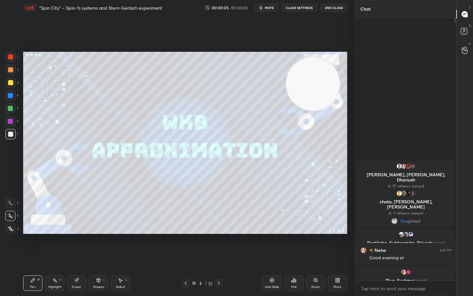
drag, startPoint x: 42, startPoint y: 214, endPoint x: 313, endPoint y: 90, distance: 298.1
click at [311, 90] on video at bounding box center [312, 83] width 53 height 53
click at [296, 8] on button "CLASS SETTINGS" at bounding box center [299, 8] width 35 height 8
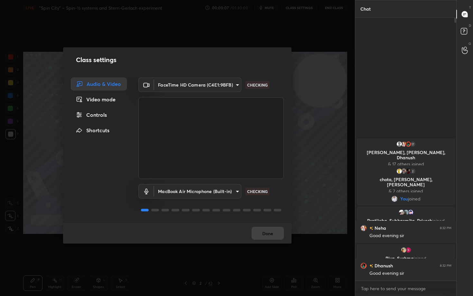
click at [99, 117] on div "Controls" at bounding box center [99, 114] width 56 height 13
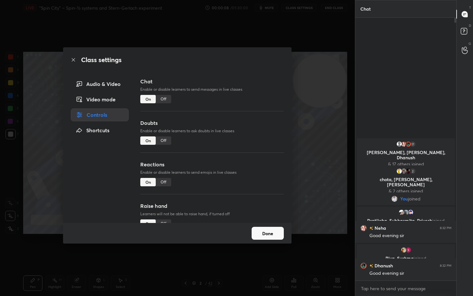
click at [167, 183] on div "Off" at bounding box center [163, 182] width 15 height 8
click at [276, 232] on button "Done" at bounding box center [268, 233] width 32 height 13
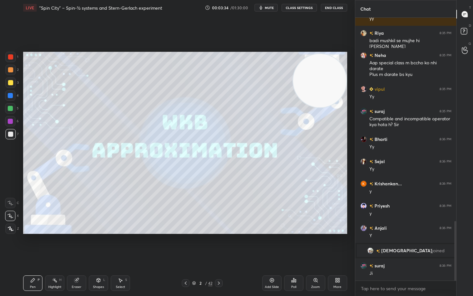
scroll to position [923, 0]
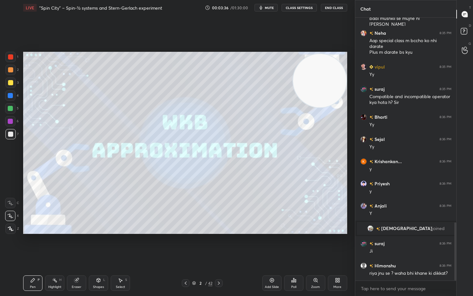
click at [272, 245] on icon at bounding box center [271, 280] width 5 height 5
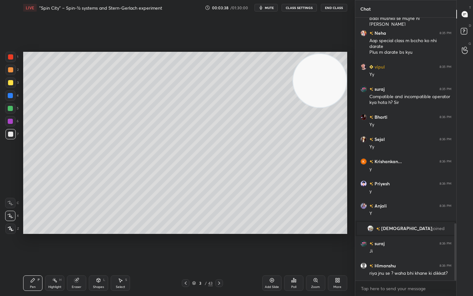
scroll to position [945, 0]
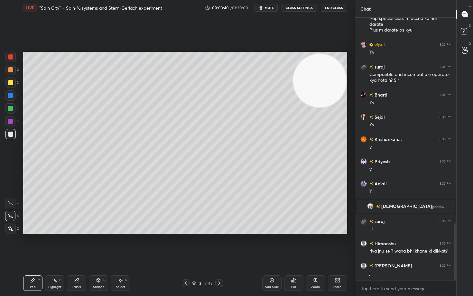
click at [11, 83] on div at bounding box center [10, 82] width 5 height 5
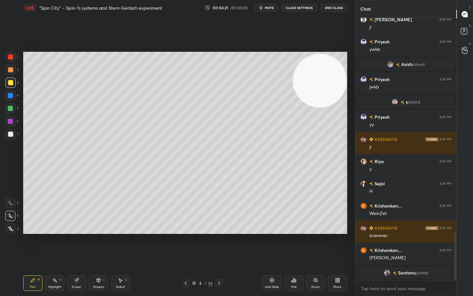
scroll to position [1142, 0]
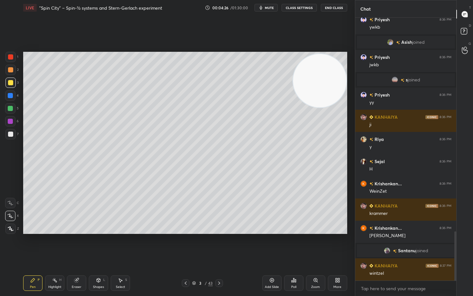
click at [11, 69] on div at bounding box center [10, 69] width 5 height 5
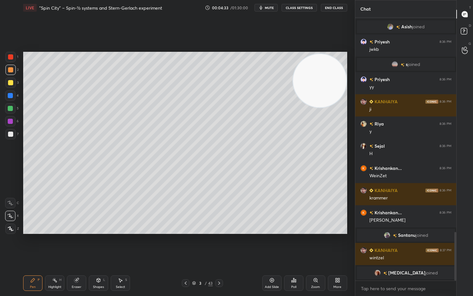
click at [13, 133] on div at bounding box center [10, 134] width 5 height 5
click at [9, 71] on div at bounding box center [10, 69] width 5 height 5
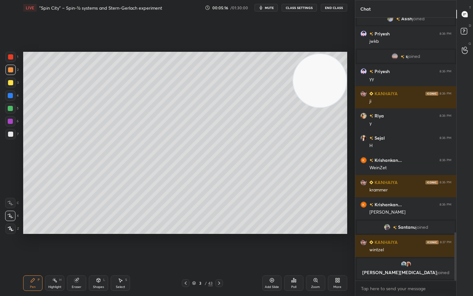
click at [10, 134] on div at bounding box center [10, 134] width 5 height 5
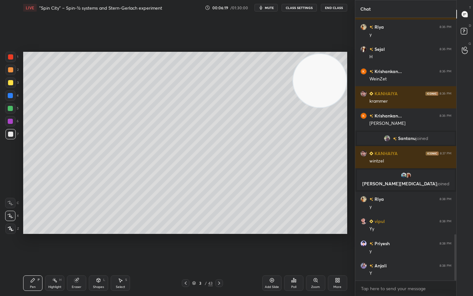
scroll to position [1253, 0]
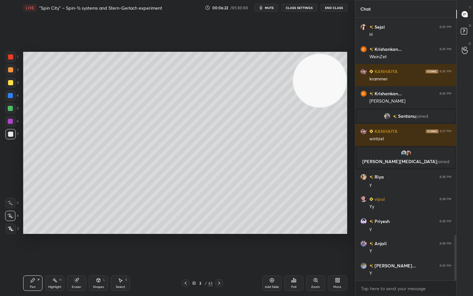
click at [10, 69] on div at bounding box center [10, 69] width 5 height 5
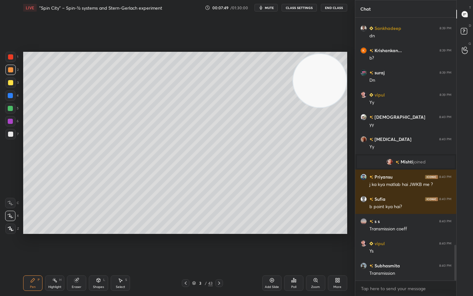
scroll to position [1678, 0]
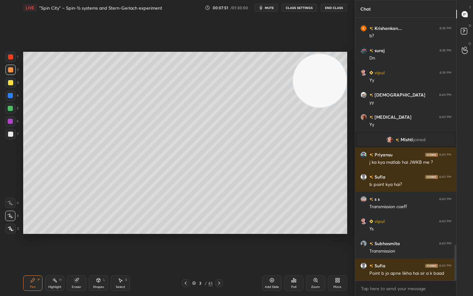
click at [273, 245] on icon at bounding box center [271, 280] width 5 height 5
click at [9, 82] on div at bounding box center [10, 82] width 5 height 5
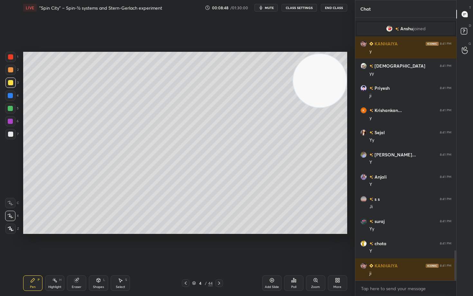
scroll to position [2055, 0]
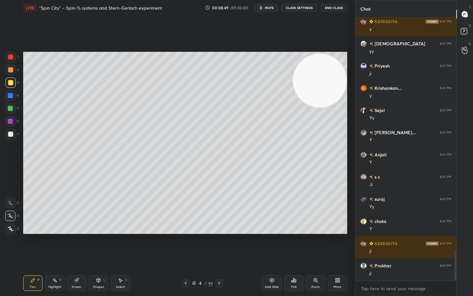
drag, startPoint x: 9, startPoint y: 136, endPoint x: 13, endPoint y: 136, distance: 3.6
click at [9, 136] on div at bounding box center [10, 134] width 5 height 5
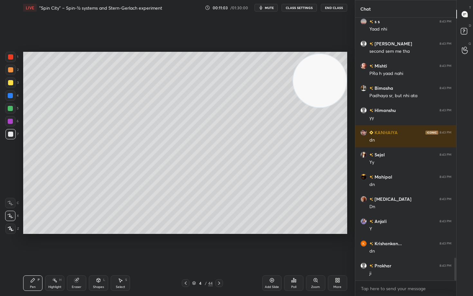
scroll to position [2766, 0]
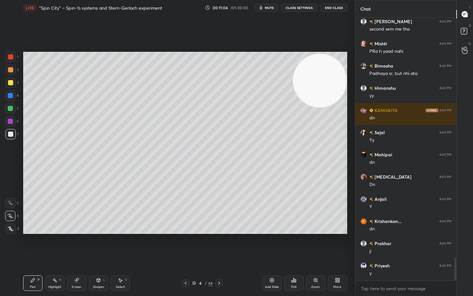
drag, startPoint x: 274, startPoint y: 283, endPoint x: 284, endPoint y: 281, distance: 9.9
click at [273, 245] on div "Add Slide" at bounding box center [271, 283] width 19 height 15
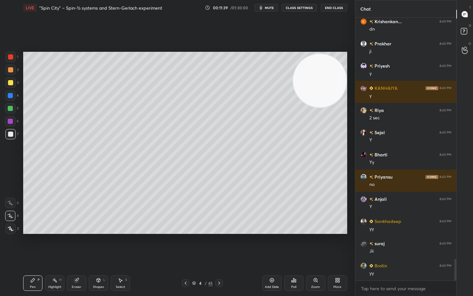
scroll to position [2981, 0]
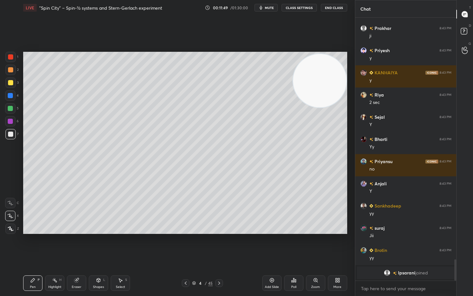
click at [270, 245] on icon at bounding box center [271, 280] width 5 height 5
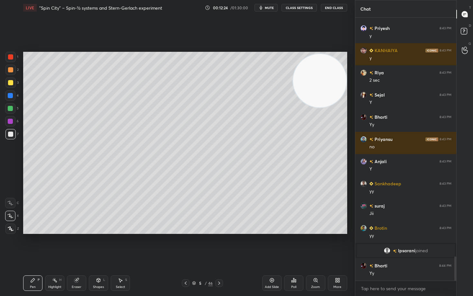
scroll to position [2642, 0]
click at [11, 82] on div at bounding box center [10, 82] width 5 height 5
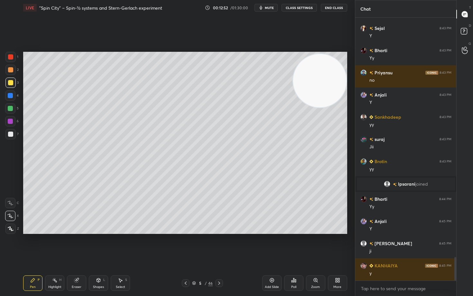
scroll to position [2708, 0]
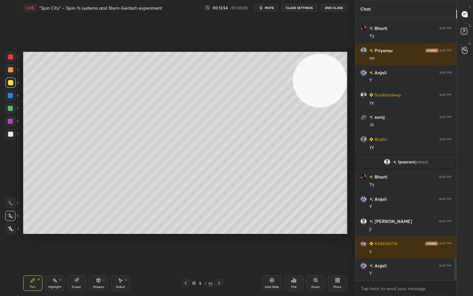
click at [10, 133] on div at bounding box center [10, 134] width 5 height 5
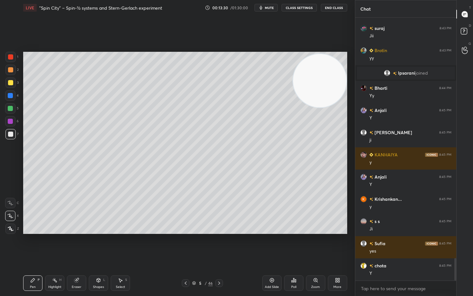
scroll to position [2820, 0]
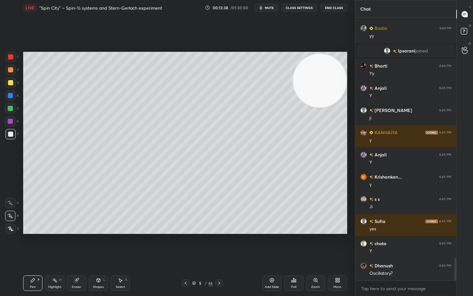
drag, startPoint x: 11, startPoint y: 71, endPoint x: 14, endPoint y: 77, distance: 7.1
click at [10, 71] on div at bounding box center [10, 69] width 5 height 5
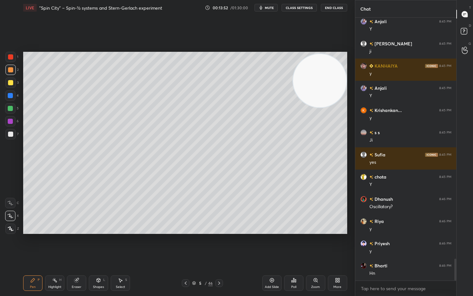
scroll to position [2908, 0]
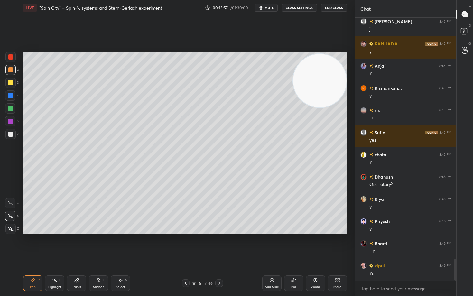
drag, startPoint x: 76, startPoint y: 285, endPoint x: 80, endPoint y: 261, distance: 24.1
click at [76, 245] on div "Eraser" at bounding box center [76, 283] width 19 height 15
drag, startPoint x: 31, startPoint y: 276, endPoint x: 34, endPoint y: 280, distance: 5.2
click at [31, 245] on div "Pen P" at bounding box center [32, 283] width 19 height 15
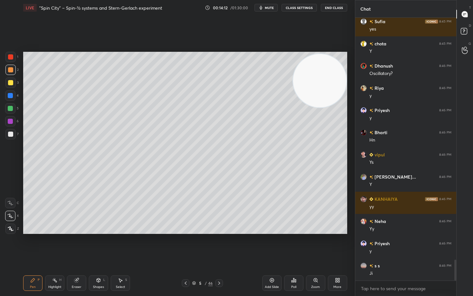
scroll to position [3042, 0]
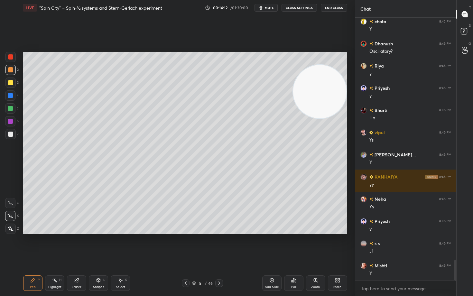
drag, startPoint x: 325, startPoint y: 98, endPoint x: 329, endPoint y: 175, distance: 77.3
click at [329, 118] on video at bounding box center [319, 91] width 53 height 53
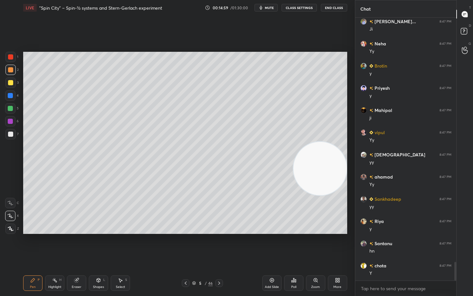
scroll to position [3464, 0]
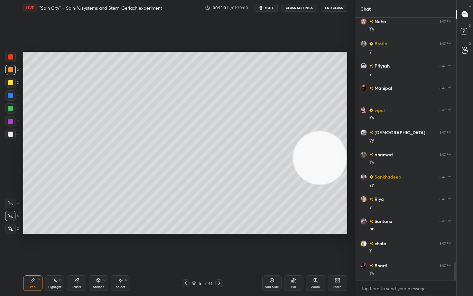
drag, startPoint x: 334, startPoint y: 185, endPoint x: 348, endPoint y: 83, distance: 103.1
click at [347, 94] on div "Setting up your live class Poll for secs No correct answer Start poll" at bounding box center [185, 142] width 329 height 255
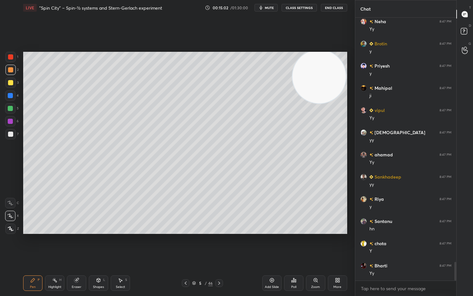
click at [270, 245] on icon at bounding box center [271, 280] width 5 height 5
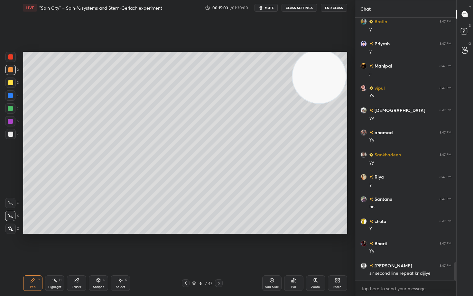
click at [9, 83] on div at bounding box center [10, 82] width 5 height 5
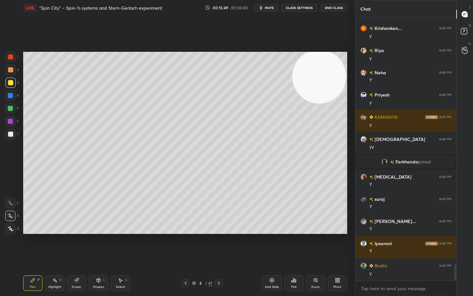
scroll to position [3812, 0]
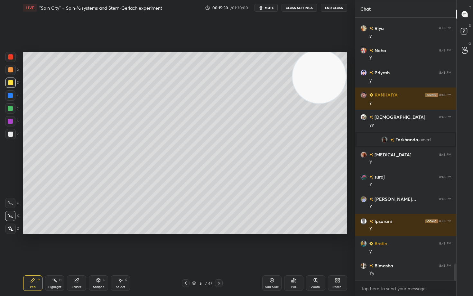
click at [271, 245] on icon at bounding box center [271, 280] width 5 height 5
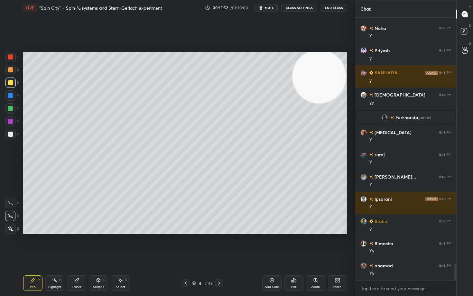
click at [7, 70] on div at bounding box center [10, 70] width 10 height 10
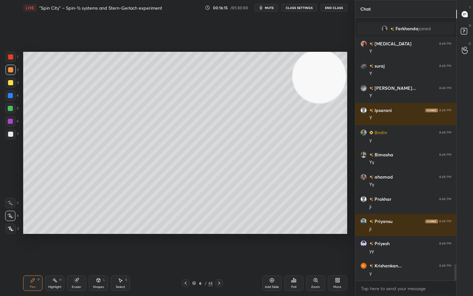
scroll to position [3946, 0]
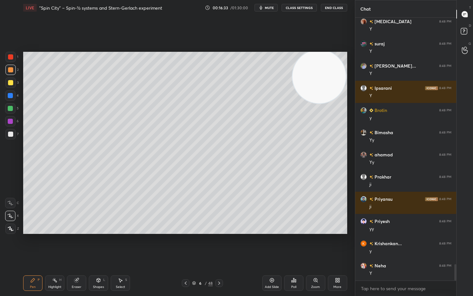
click at [10, 81] on div at bounding box center [10, 82] width 5 height 5
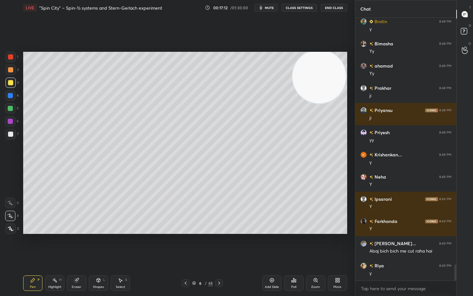
scroll to position [4057, 0]
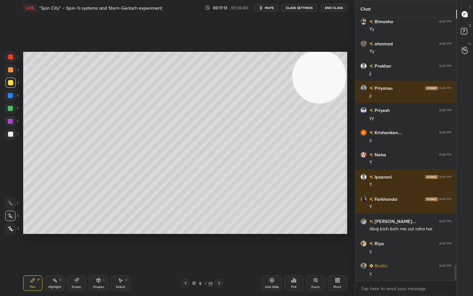
click at [9, 134] on div at bounding box center [10, 134] width 5 height 5
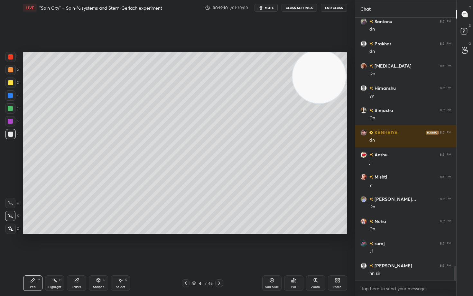
scroll to position [4552, 0]
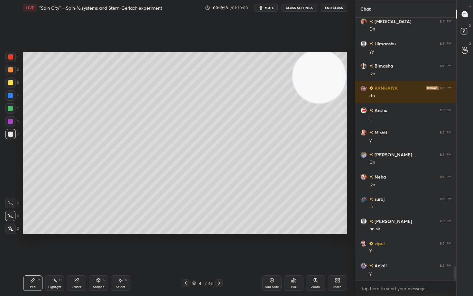
click at [270, 245] on div "Add Slide" at bounding box center [271, 283] width 19 height 15
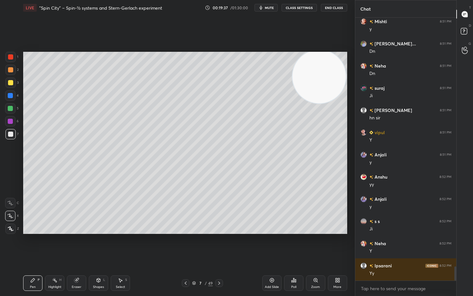
scroll to position [4685, 0]
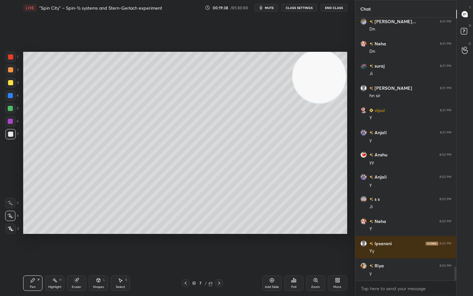
click at [10, 83] on div at bounding box center [10, 82] width 5 height 5
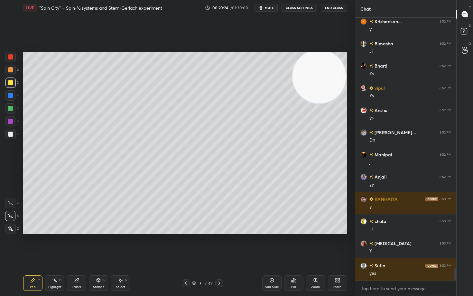
scroll to position [5174, 0]
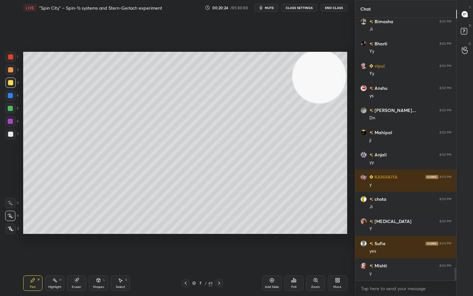
click at [10, 69] on div at bounding box center [10, 69] width 5 height 5
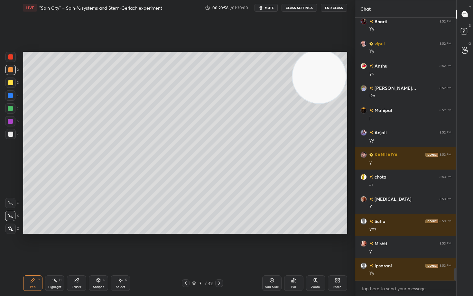
click at [10, 134] on div at bounding box center [10, 134] width 5 height 5
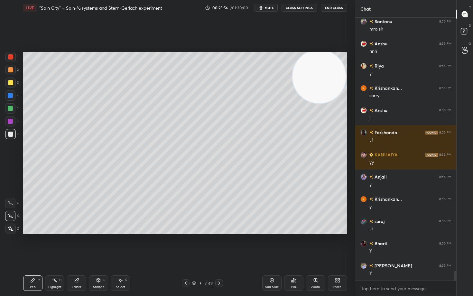
scroll to position [6817, 0]
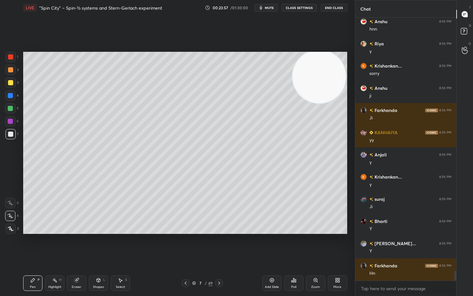
click at [78, 245] on icon at bounding box center [76, 280] width 4 height 4
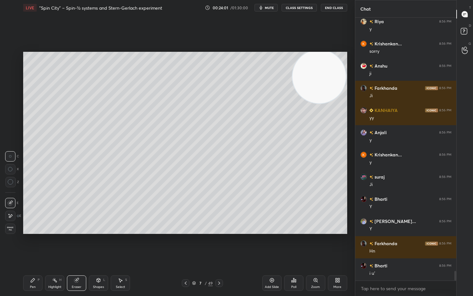
click at [33, 245] on icon at bounding box center [32, 280] width 5 height 5
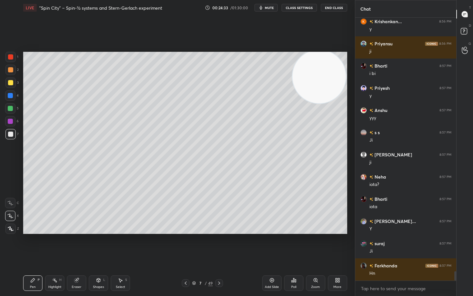
scroll to position [7195, 0]
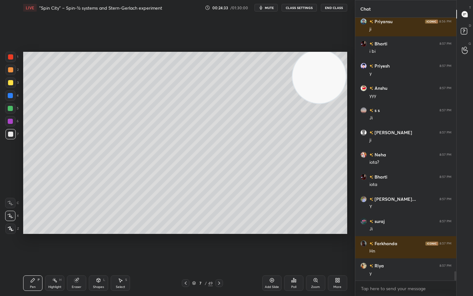
click at [270, 245] on icon at bounding box center [271, 280] width 5 height 5
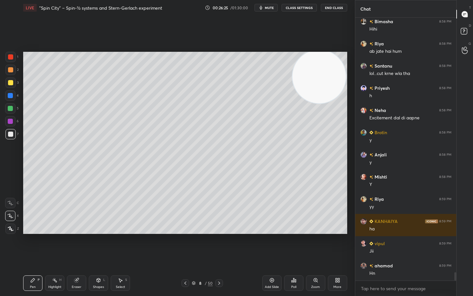
scroll to position [8150, 0]
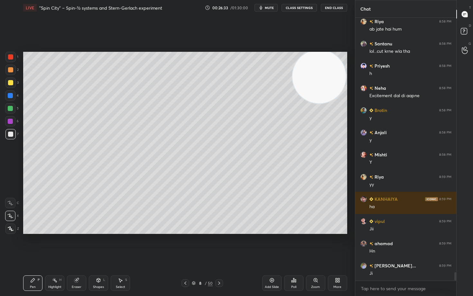
drag, startPoint x: 78, startPoint y: 285, endPoint x: 107, endPoint y: 239, distance: 54.4
click at [78, 245] on div "Eraser" at bounding box center [76, 283] width 19 height 15
drag, startPoint x: 31, startPoint y: 284, endPoint x: 33, endPoint y: 280, distance: 4.8
click at [32, 245] on div "Pen P" at bounding box center [32, 283] width 19 height 15
drag, startPoint x: 327, startPoint y: 75, endPoint x: 322, endPoint y: 151, distance: 76.5
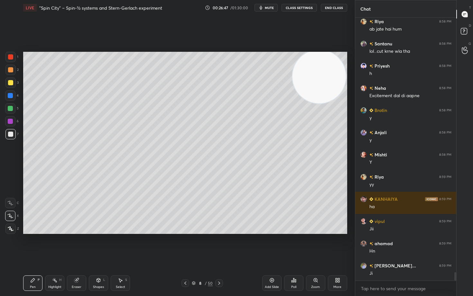
click at [325, 103] on video at bounding box center [319, 76] width 53 height 53
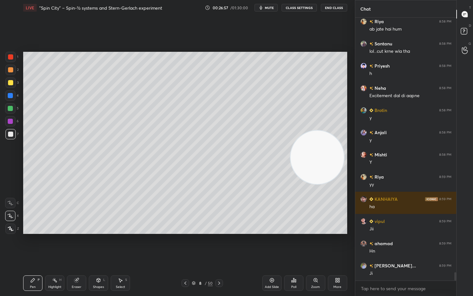
drag, startPoint x: 76, startPoint y: 282, endPoint x: 80, endPoint y: 276, distance: 6.5
click at [76, 245] on icon at bounding box center [76, 280] width 4 height 4
drag, startPoint x: 31, startPoint y: 283, endPoint x: 38, endPoint y: 276, distance: 10.3
click at [31, 245] on div "Pen P" at bounding box center [32, 283] width 19 height 15
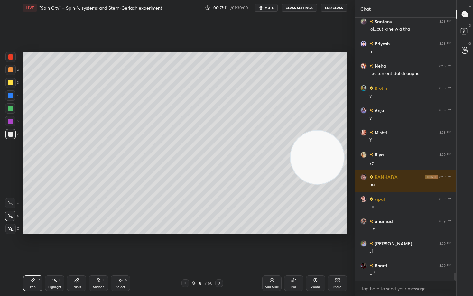
drag, startPoint x: 316, startPoint y: 170, endPoint x: 317, endPoint y: 196, distance: 26.1
click at [319, 184] on video at bounding box center [317, 157] width 53 height 53
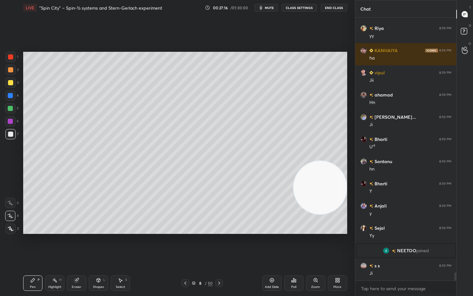
scroll to position [8321, 0]
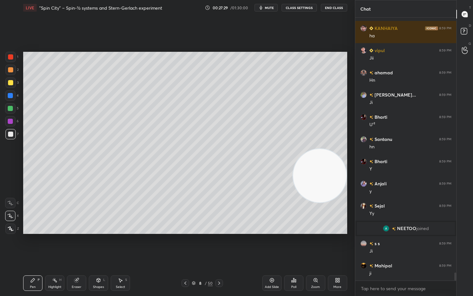
drag, startPoint x: 326, startPoint y: 183, endPoint x: 332, endPoint y: 68, distance: 115.7
click at [340, 149] on video at bounding box center [319, 175] width 53 height 53
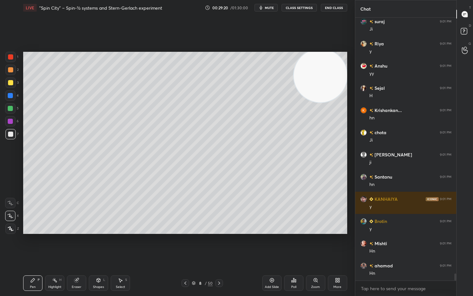
scroll to position [9454, 0]
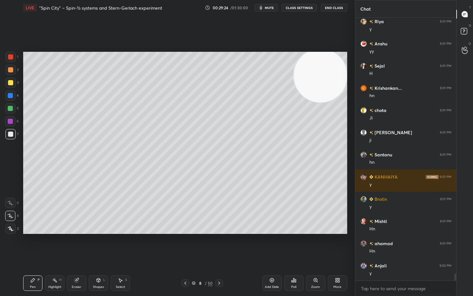
click at [272, 245] on icon at bounding box center [272, 280] width 2 height 2
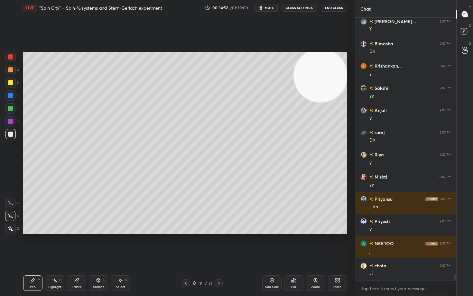
scroll to position [10225, 0]
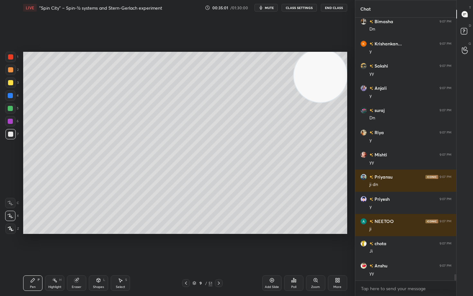
click at [271, 245] on icon at bounding box center [272, 280] width 4 height 4
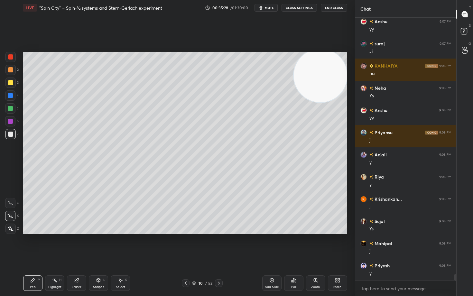
scroll to position [10492, 0]
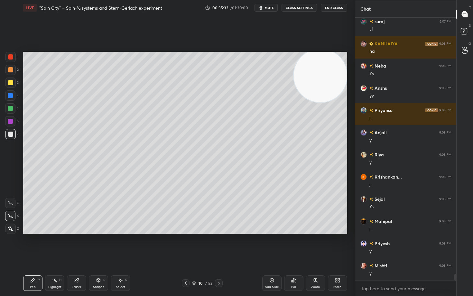
drag, startPoint x: 75, startPoint y: 285, endPoint x: 104, endPoint y: 247, distance: 47.1
click at [77, 245] on div "Eraser" at bounding box center [76, 283] width 19 height 15
click at [29, 245] on div "Pen P" at bounding box center [32, 283] width 19 height 15
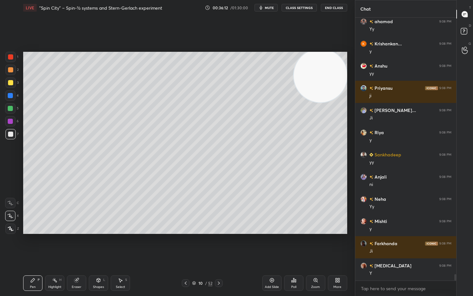
scroll to position [10519, 0]
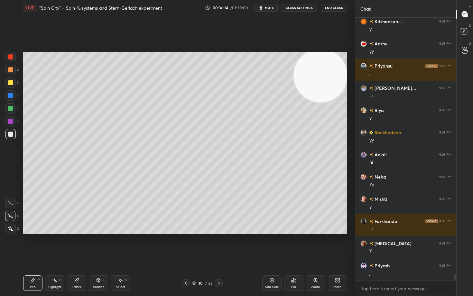
click at [9, 83] on div at bounding box center [10, 82] width 5 height 5
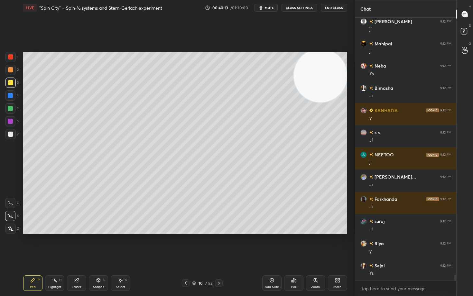
scroll to position [11737, 0]
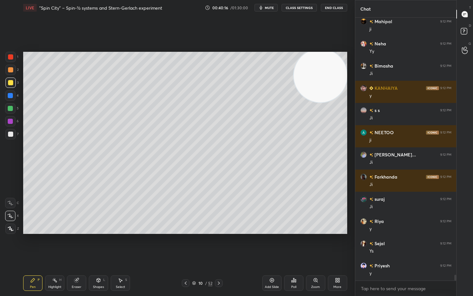
click at [10, 134] on div at bounding box center [10, 134] width 5 height 5
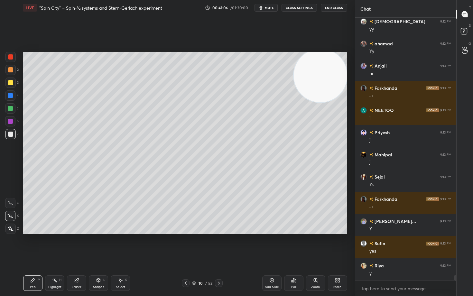
scroll to position [12048, 0]
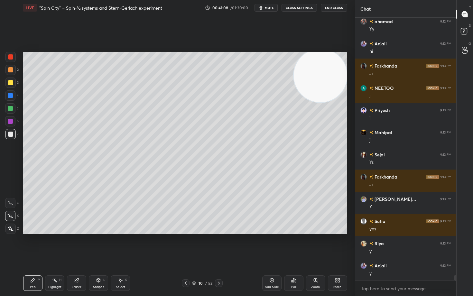
drag, startPoint x: 272, startPoint y: 281, endPoint x: 271, endPoint y: 278, distance: 3.3
click at [272, 245] on icon at bounding box center [272, 280] width 2 height 2
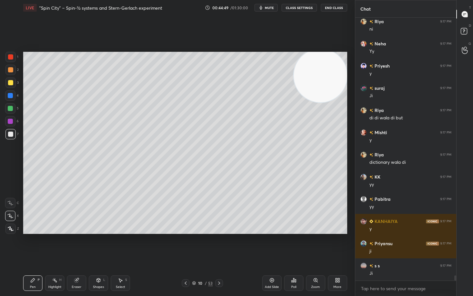
scroll to position [13343, 0]
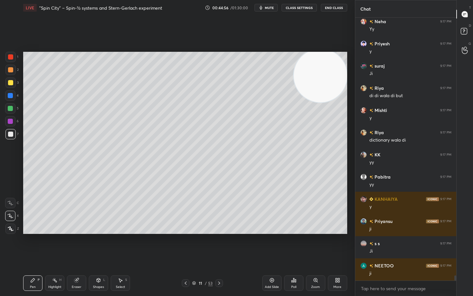
click at [9, 82] on div at bounding box center [10, 82] width 5 height 5
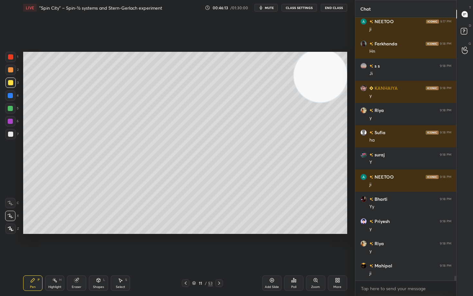
scroll to position [13610, 0]
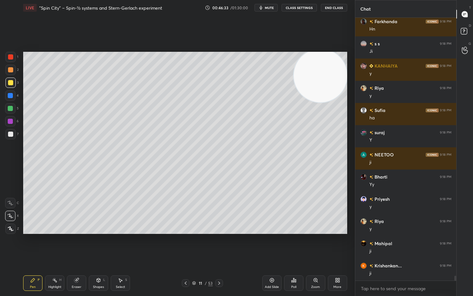
click at [11, 134] on div at bounding box center [10, 134] width 5 height 5
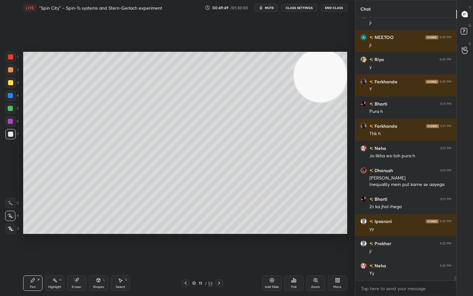
scroll to position [14111, 0]
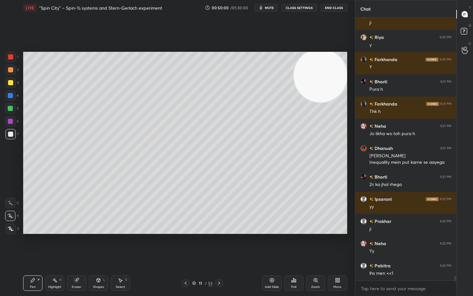
click at [72, 245] on div "Eraser" at bounding box center [77, 287] width 10 height 3
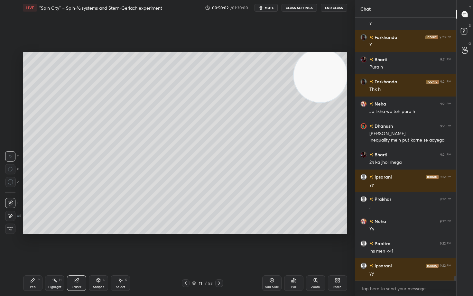
drag, startPoint x: 29, startPoint y: 285, endPoint x: 73, endPoint y: 242, distance: 61.5
click at [30, 245] on div "Pen P" at bounding box center [32, 283] width 19 height 15
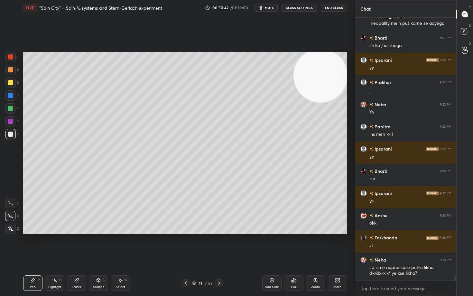
scroll to position [14266, 0]
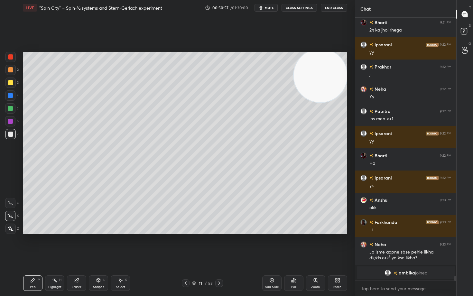
click at [13, 68] on div at bounding box center [10, 70] width 10 height 10
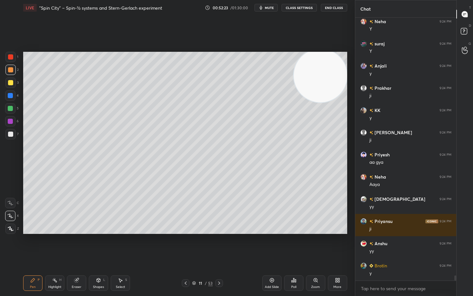
scroll to position [13473, 0]
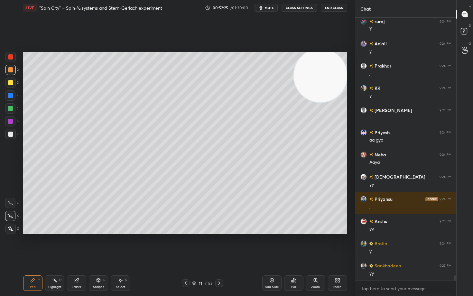
click at [272, 245] on icon at bounding box center [271, 280] width 5 height 5
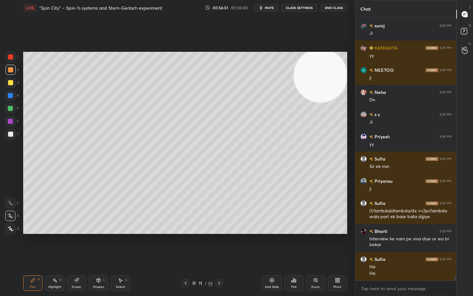
scroll to position [14763, 0]
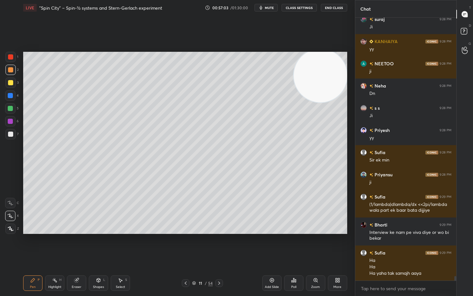
click at [271, 245] on icon at bounding box center [272, 280] width 4 height 4
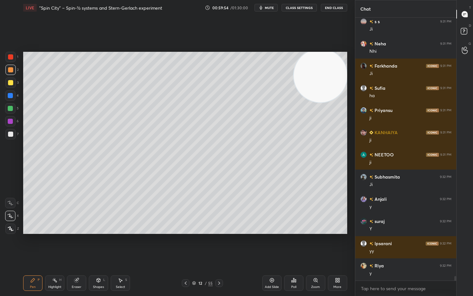
scroll to position [15325, 0]
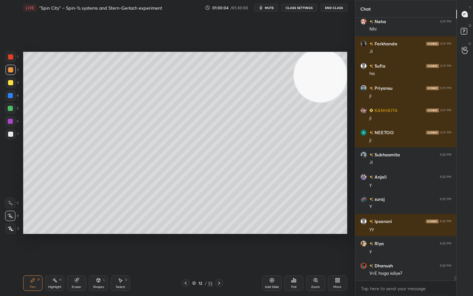
click at [271, 245] on icon at bounding box center [271, 280] width 5 height 5
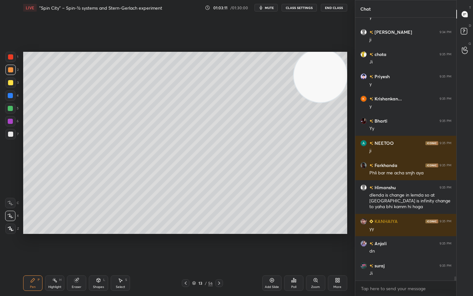
scroll to position [16431, 0]
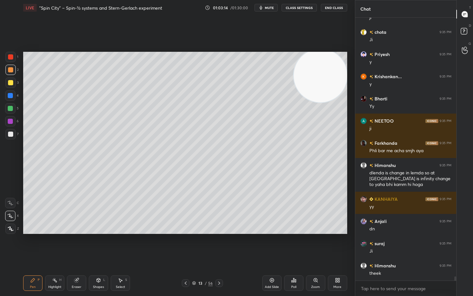
click at [271, 245] on div "Add Slide" at bounding box center [271, 283] width 19 height 15
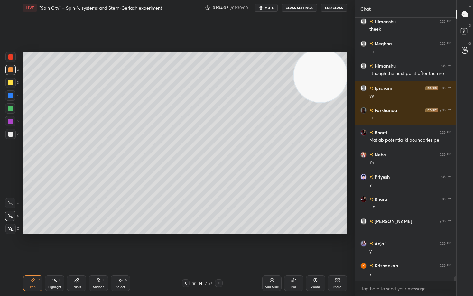
scroll to position [16698, 0]
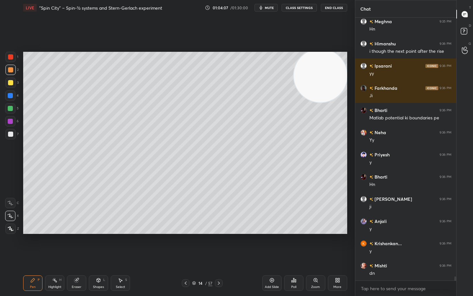
click at [76, 245] on icon at bounding box center [76, 280] width 4 height 4
click at [7, 228] on span "Erase all" at bounding box center [10, 229] width 10 height 5
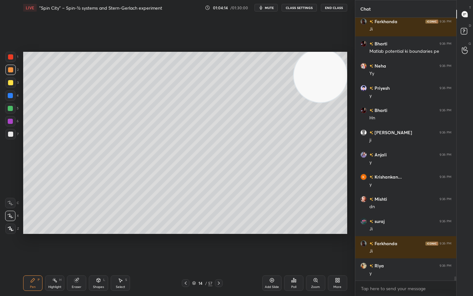
scroll to position [16787, 0]
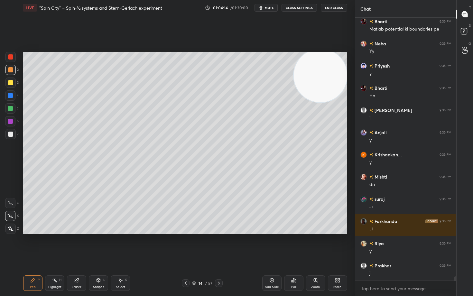
drag, startPoint x: 325, startPoint y: 81, endPoint x: 341, endPoint y: 65, distance: 22.8
click at [334, 74] on video at bounding box center [320, 75] width 53 height 53
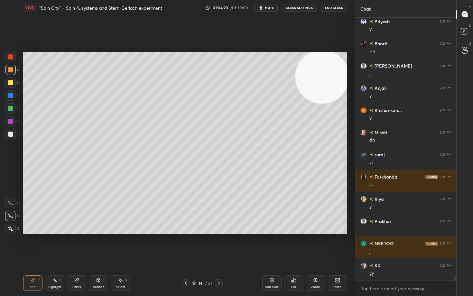
scroll to position [16854, 0]
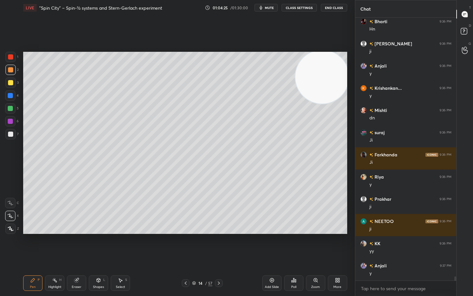
click at [11, 83] on div at bounding box center [10, 82] width 5 height 5
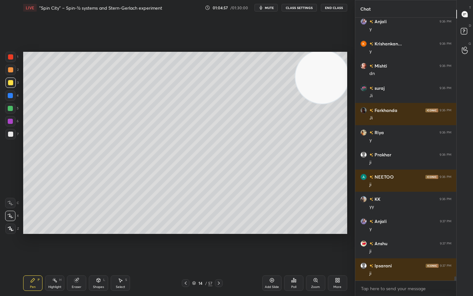
click at [11, 70] on div at bounding box center [10, 69] width 5 height 5
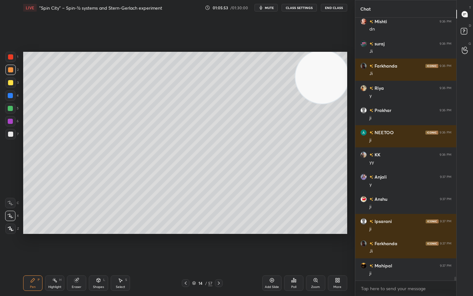
scroll to position [16965, 0]
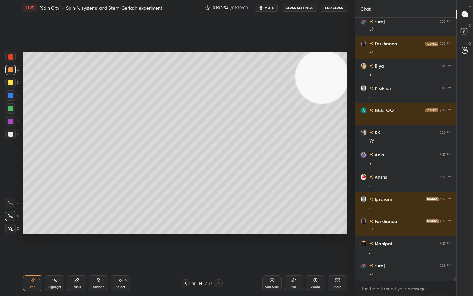
click at [10, 83] on div at bounding box center [10, 82] width 5 height 5
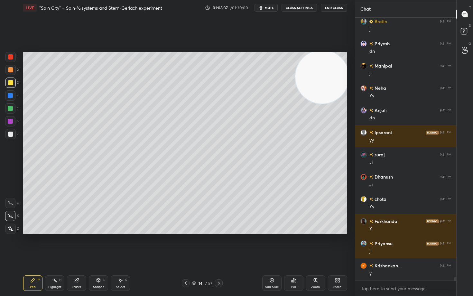
scroll to position [17831, 0]
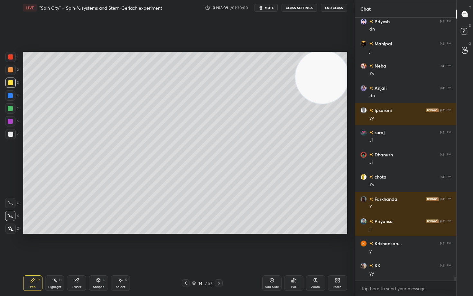
click at [269, 245] on icon at bounding box center [271, 280] width 5 height 5
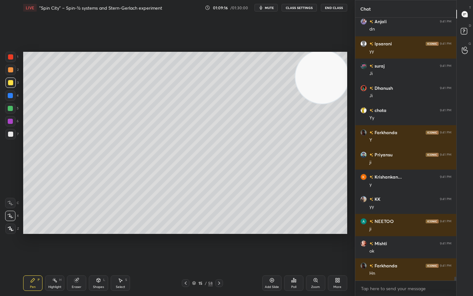
scroll to position [17920, 0]
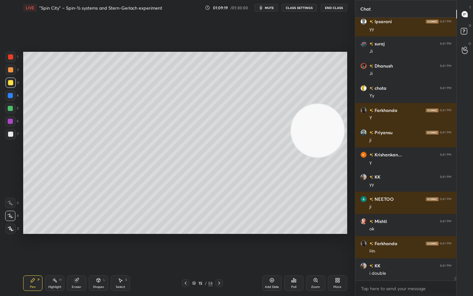
drag, startPoint x: 322, startPoint y: 127, endPoint x: 310, endPoint y: 138, distance: 15.7
click at [319, 151] on video at bounding box center [317, 130] width 53 height 53
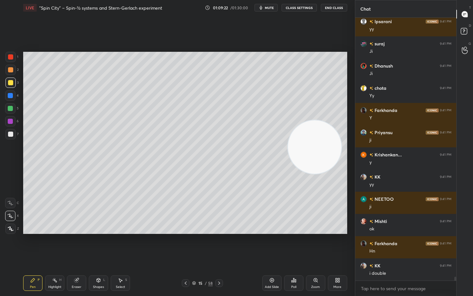
drag, startPoint x: 80, startPoint y: 283, endPoint x: 94, endPoint y: 247, distance: 38.8
click at [80, 245] on div "Eraser" at bounding box center [76, 283] width 19 height 15
drag, startPoint x: 29, startPoint y: 281, endPoint x: 40, endPoint y: 267, distance: 17.5
click at [29, 245] on div "Pen P" at bounding box center [32, 283] width 19 height 15
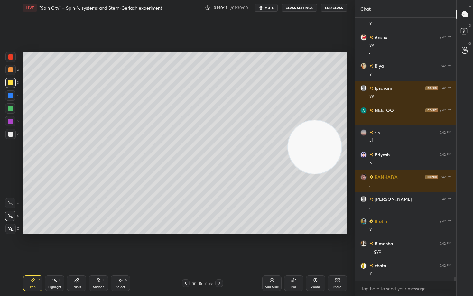
scroll to position [18348, 0]
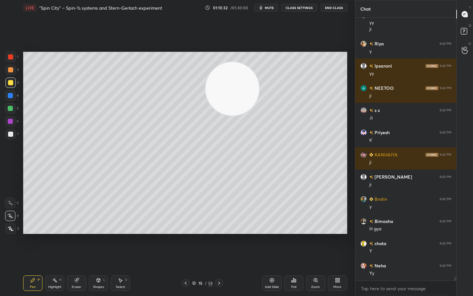
drag, startPoint x: 318, startPoint y: 151, endPoint x: 211, endPoint y: 73, distance: 132.6
click at [212, 79] on video at bounding box center [232, 88] width 53 height 53
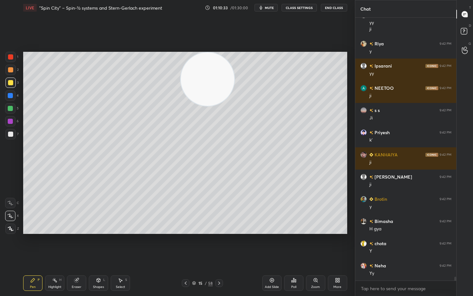
drag, startPoint x: 216, startPoint y: 80, endPoint x: 164, endPoint y: 77, distance: 51.7
click at [181, 75] on video at bounding box center [207, 78] width 53 height 53
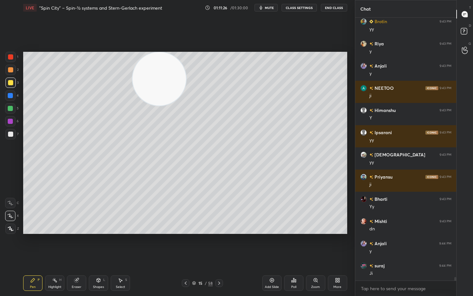
scroll to position [18793, 0]
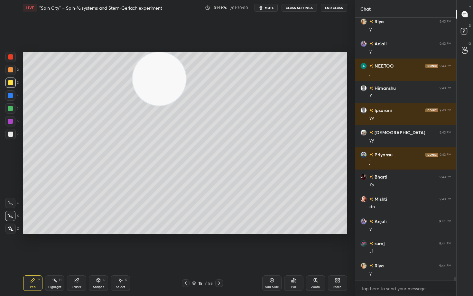
drag, startPoint x: 11, startPoint y: 134, endPoint x: 23, endPoint y: 141, distance: 14.2
click at [10, 134] on div at bounding box center [10, 134] width 5 height 5
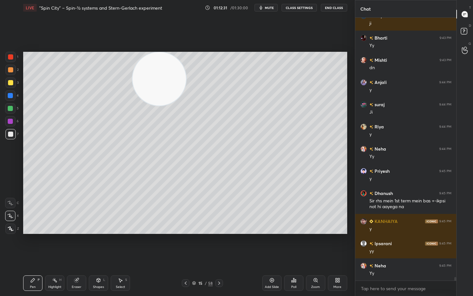
scroll to position [18954, 0]
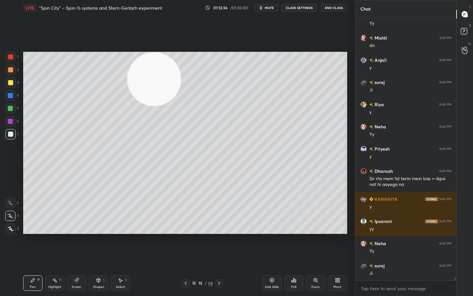
drag, startPoint x: 155, startPoint y: 84, endPoint x: 55, endPoint y: 70, distance: 101.1
click at [127, 71] on video at bounding box center [153, 78] width 53 height 53
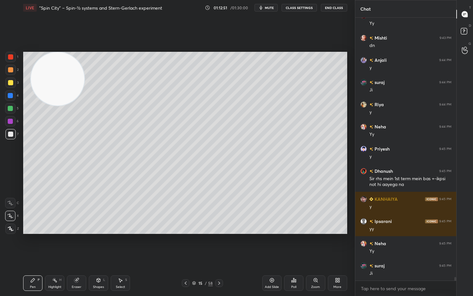
click at [75, 245] on div "Eraser" at bounding box center [76, 283] width 19 height 15
click at [8, 183] on icon at bounding box center [11, 182] width 6 height 6
click at [31, 245] on icon at bounding box center [32, 280] width 5 height 5
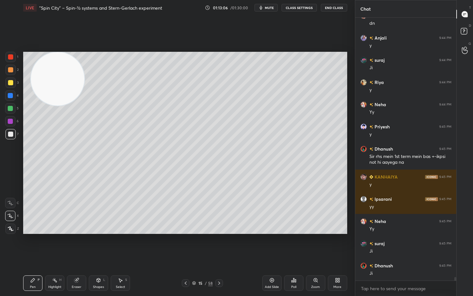
click at [79, 245] on div "Eraser" at bounding box center [77, 287] width 10 height 3
click at [33, 245] on icon at bounding box center [32, 280] width 5 height 5
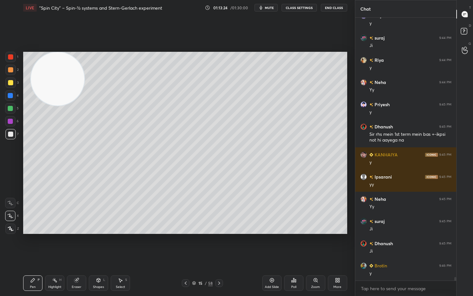
scroll to position [19020, 0]
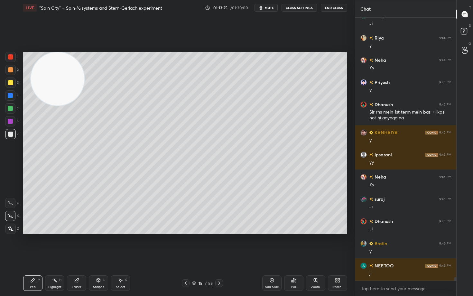
drag, startPoint x: 74, startPoint y: 284, endPoint x: 80, endPoint y: 277, distance: 9.0
click at [75, 245] on div "Eraser" at bounding box center [76, 283] width 19 height 15
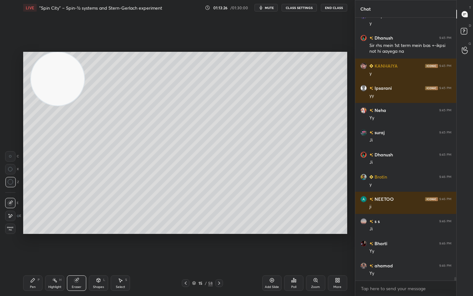
scroll to position [19109, 0]
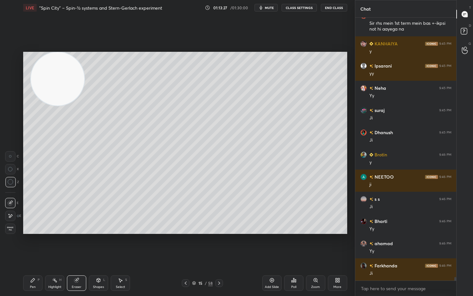
click at [34, 245] on div "Pen P" at bounding box center [32, 283] width 19 height 15
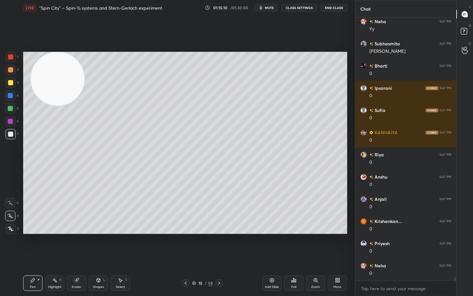
scroll to position [19665, 0]
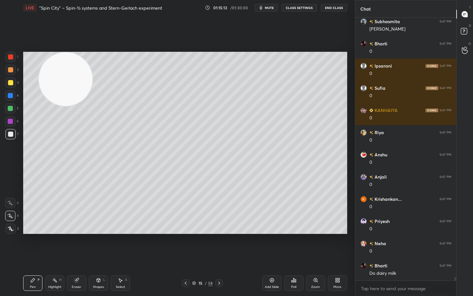
drag, startPoint x: 68, startPoint y: 81, endPoint x: 302, endPoint y: 78, distance: 233.4
click at [92, 79] on video at bounding box center [65, 78] width 53 height 53
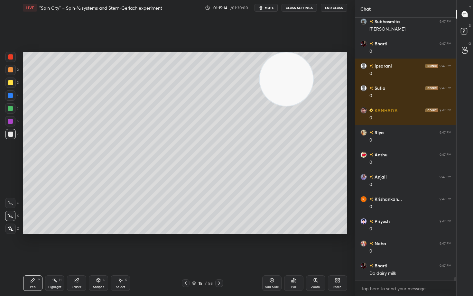
drag, startPoint x: 307, startPoint y: 83, endPoint x: 348, endPoint y: 69, distance: 43.7
click at [313, 72] on video at bounding box center [286, 78] width 53 height 53
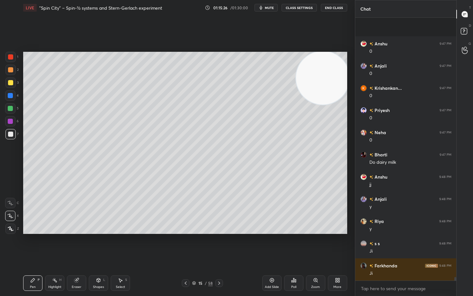
scroll to position [19820, 0]
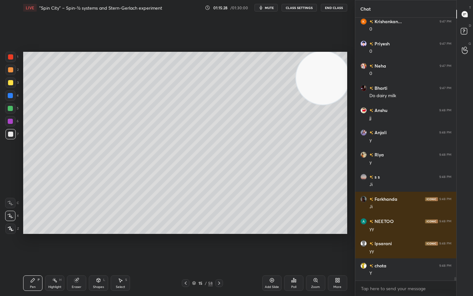
drag, startPoint x: 273, startPoint y: 281, endPoint x: 272, endPoint y: 275, distance: 6.4
click at [272, 245] on icon at bounding box center [271, 280] width 5 height 5
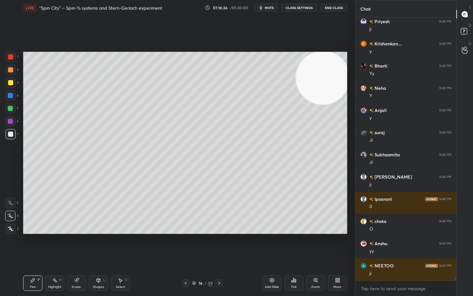
scroll to position [20198, 0]
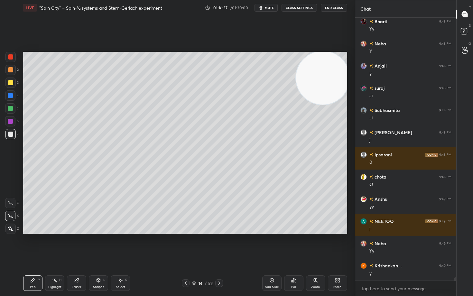
click at [76, 245] on div "Eraser" at bounding box center [76, 283] width 19 height 15
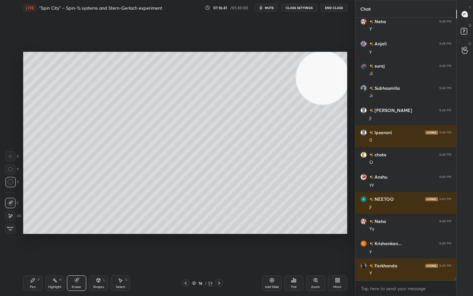
drag, startPoint x: 30, startPoint y: 285, endPoint x: 31, endPoint y: 267, distance: 18.7
click at [29, 245] on div "Pen P" at bounding box center [32, 283] width 19 height 15
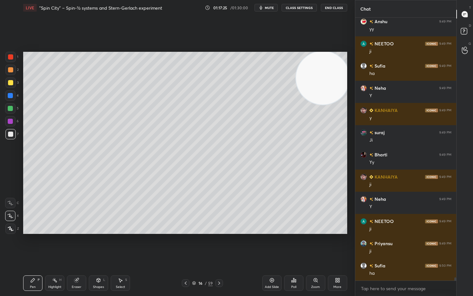
scroll to position [20531, 0]
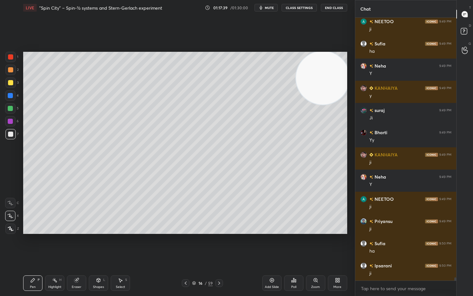
click at [79, 245] on icon at bounding box center [76, 280] width 5 height 5
click at [36, 245] on div "Pen P" at bounding box center [32, 283] width 19 height 15
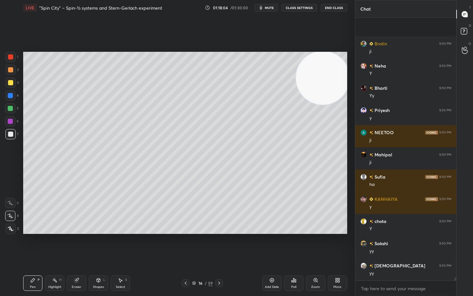
scroll to position [20820, 0]
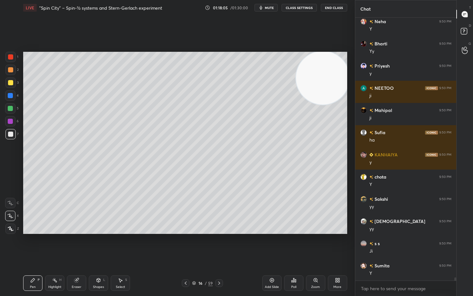
drag, startPoint x: 271, startPoint y: 280, endPoint x: 278, endPoint y: 273, distance: 9.8
click at [271, 245] on icon at bounding box center [271, 280] width 5 height 5
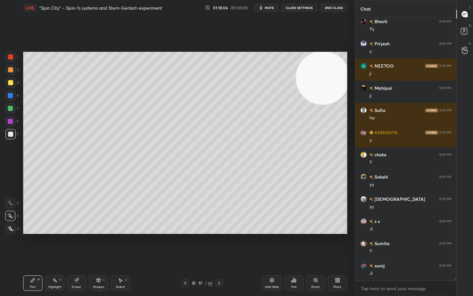
click at [9, 83] on div at bounding box center [10, 82] width 5 height 5
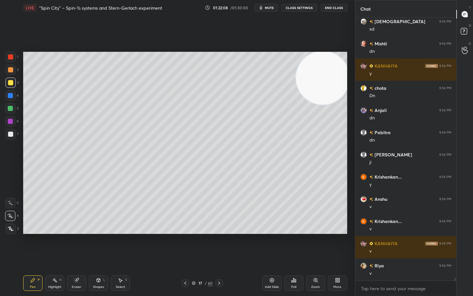
scroll to position [22514, 0]
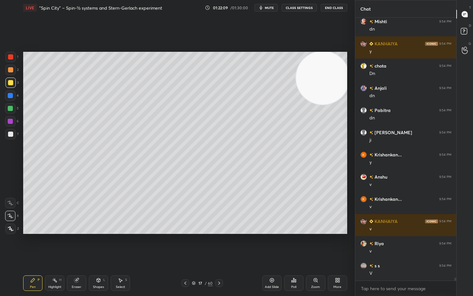
click at [10, 134] on div at bounding box center [10, 134] width 5 height 5
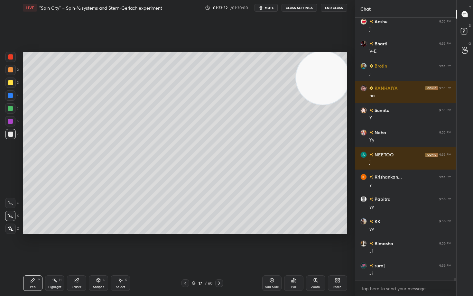
scroll to position [22980, 0]
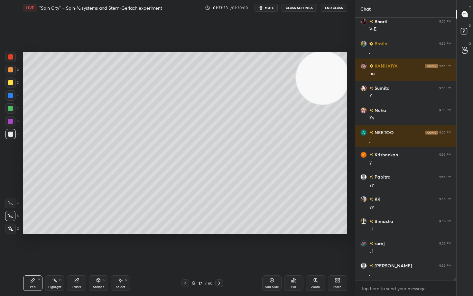
click at [274, 245] on div "Add Slide" at bounding box center [272, 287] width 14 height 3
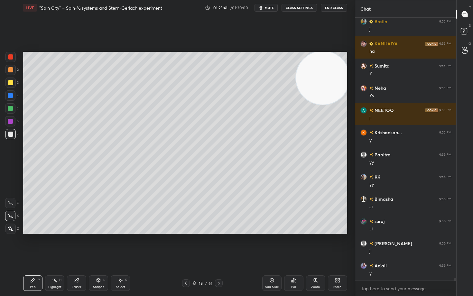
click at [75, 245] on icon at bounding box center [76, 280] width 4 height 4
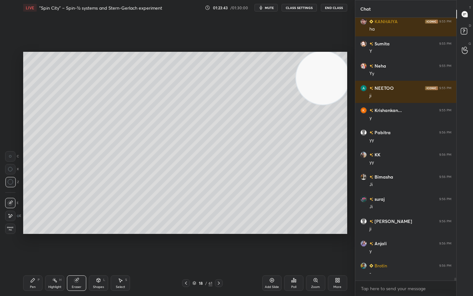
click at [33, 245] on div "Pen P" at bounding box center [32, 283] width 19 height 15
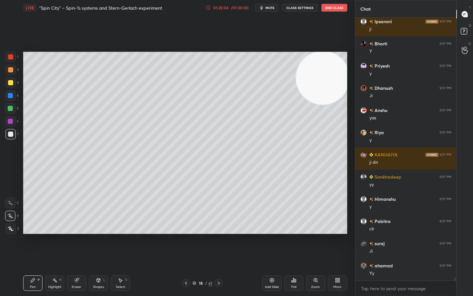
scroll to position [24024, 0]
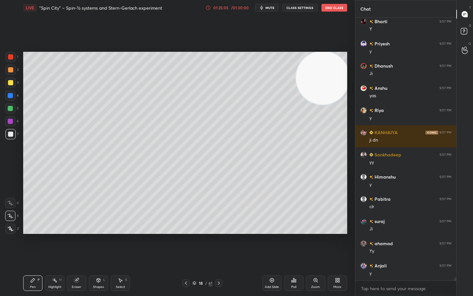
click at [209, 9] on icon at bounding box center [208, 7] width 5 height 5
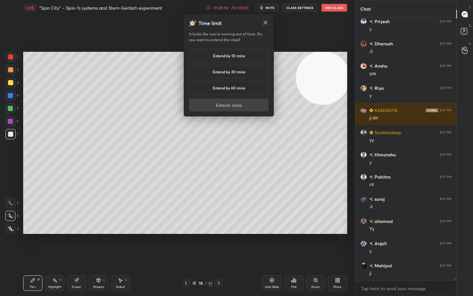
click at [213, 57] on h5 "Extend by 10 mins" at bounding box center [229, 56] width 32 height 6
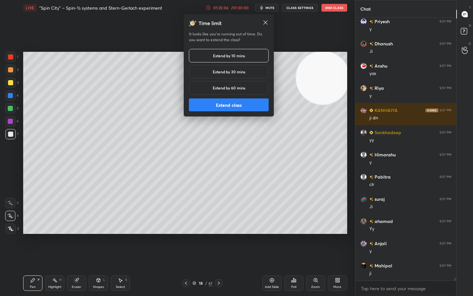
scroll to position [24069, 0]
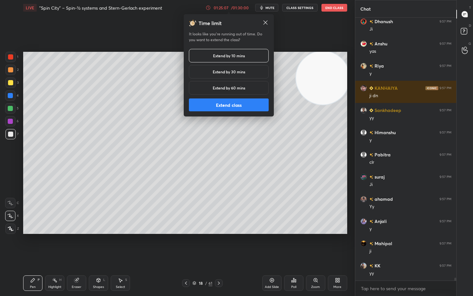
click at [217, 109] on button "Extend class" at bounding box center [229, 105] width 80 height 13
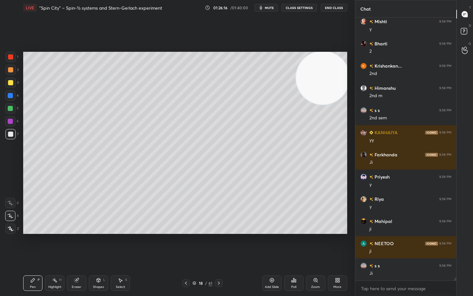
scroll to position [24846, 0]
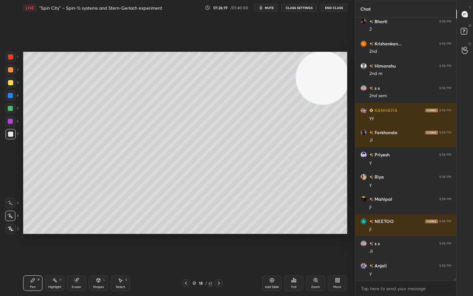
drag, startPoint x: 271, startPoint y: 281, endPoint x: 271, endPoint y: 278, distance: 3.6
click at [271, 245] on icon at bounding box center [271, 280] width 5 height 5
click at [9, 84] on div at bounding box center [10, 82] width 5 height 5
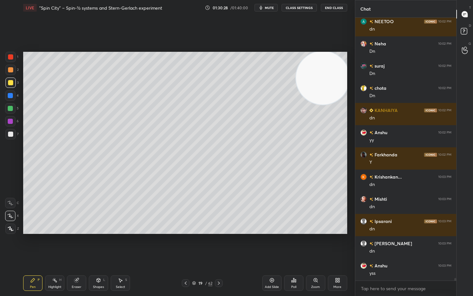
scroll to position [26535, 0]
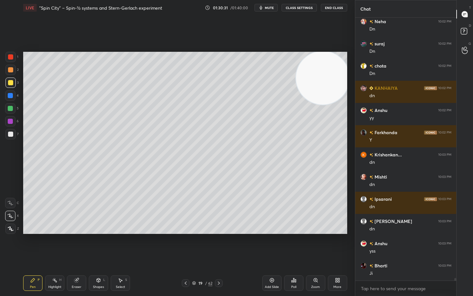
click at [272, 245] on icon at bounding box center [271, 280] width 5 height 5
drag, startPoint x: 322, startPoint y: 94, endPoint x: 320, endPoint y: 177, distance: 82.8
click at [321, 105] on video at bounding box center [322, 77] width 53 height 53
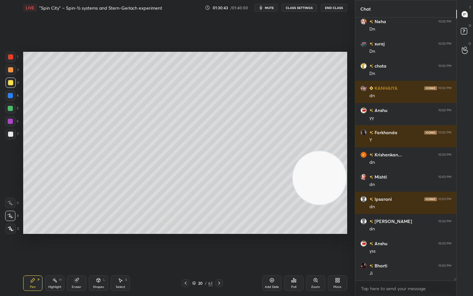
drag, startPoint x: 314, startPoint y: 196, endPoint x: 311, endPoint y: 201, distance: 5.8
click at [312, 201] on video at bounding box center [319, 177] width 53 height 53
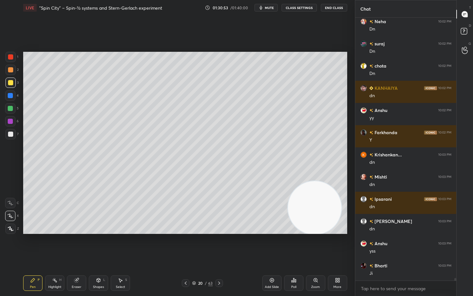
scroll to position [26557, 0]
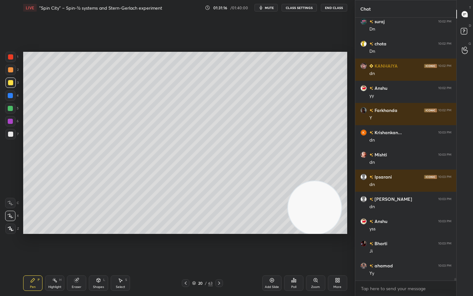
click at [73, 245] on div "Eraser" at bounding box center [76, 283] width 19 height 15
click at [33, 245] on icon at bounding box center [32, 280] width 5 height 5
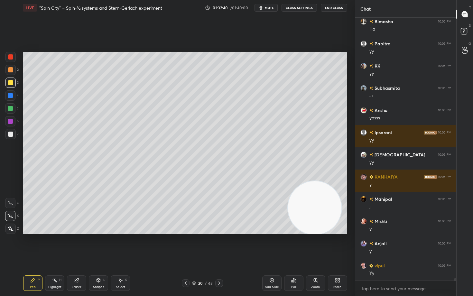
scroll to position [0, 0]
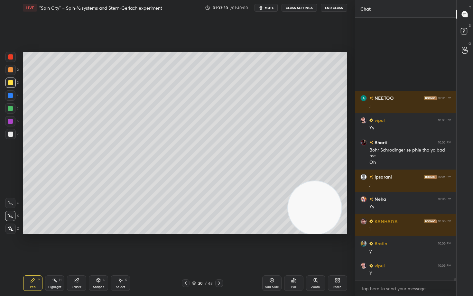
drag, startPoint x: 268, startPoint y: 281, endPoint x: 268, endPoint y: 276, distance: 5.2
click at [268, 245] on div "Add Slide" at bounding box center [271, 283] width 19 height 15
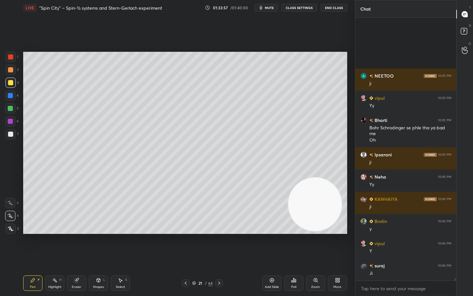
drag, startPoint x: 321, startPoint y: 212, endPoint x: 341, endPoint y: 75, distance: 138.6
click at [342, 178] on video at bounding box center [314, 204] width 53 height 53
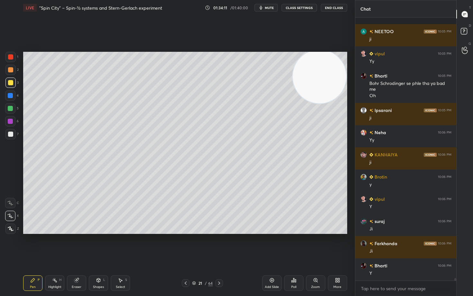
click at [269, 245] on icon at bounding box center [271, 280] width 5 height 5
click at [11, 70] on div at bounding box center [10, 69] width 5 height 5
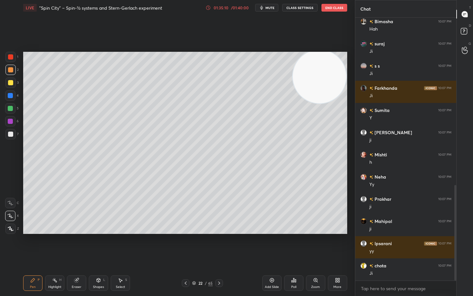
scroll to position [460, 0]
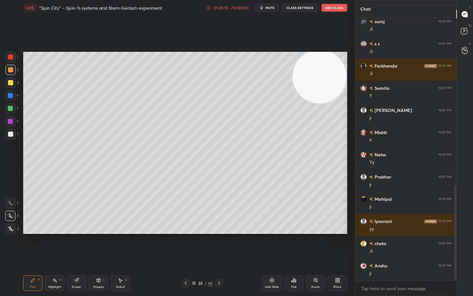
click at [10, 133] on div at bounding box center [10, 134] width 5 height 5
click at [270, 245] on icon at bounding box center [271, 280] width 5 height 5
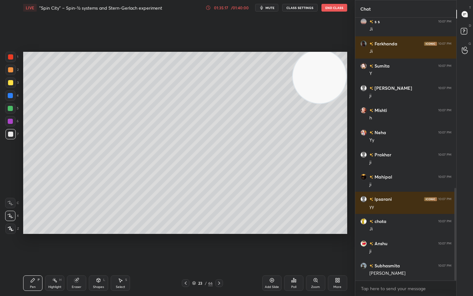
drag, startPoint x: 73, startPoint y: 286, endPoint x: 85, endPoint y: 250, distance: 38.1
click at [74, 245] on div "Eraser" at bounding box center [76, 283] width 19 height 15
click at [32, 245] on div "Pen P" at bounding box center [32, 283] width 19 height 15
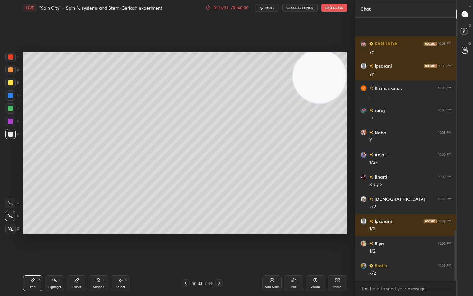
scroll to position [1111, 0]
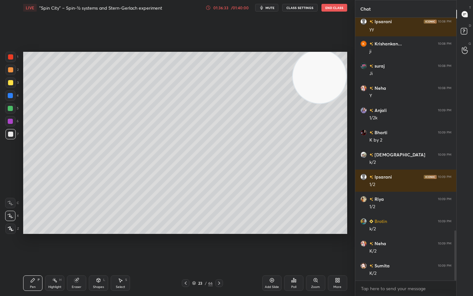
click at [10, 85] on div at bounding box center [10, 82] width 5 height 5
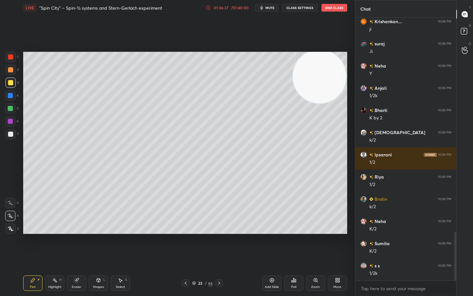
scroll to position [1155, 0]
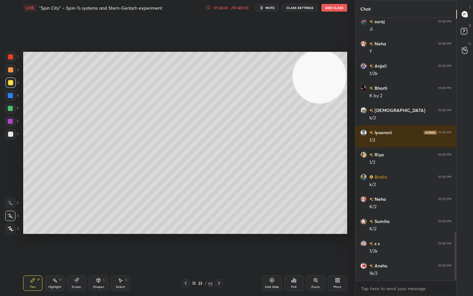
drag, startPoint x: 77, startPoint y: 287, endPoint x: 89, endPoint y: 241, distance: 48.3
click at [77, 245] on div "Eraser" at bounding box center [76, 283] width 19 height 15
drag, startPoint x: 30, startPoint y: 280, endPoint x: 37, endPoint y: 265, distance: 17.3
click at [31, 245] on icon at bounding box center [32, 280] width 5 height 5
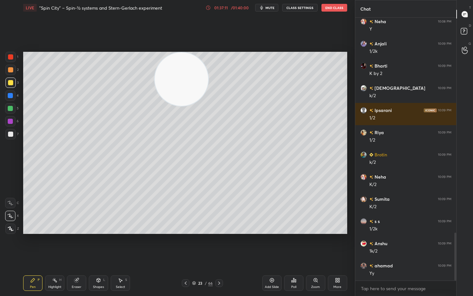
drag, startPoint x: 240, startPoint y: 66, endPoint x: 179, endPoint y: 71, distance: 62.0
click at [177, 67] on video at bounding box center [181, 78] width 53 height 53
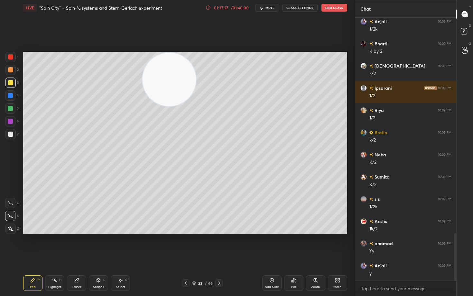
drag, startPoint x: 207, startPoint y: 115, endPoint x: 296, endPoint y: 180, distance: 110.6
click at [196, 106] on video at bounding box center [169, 79] width 53 height 53
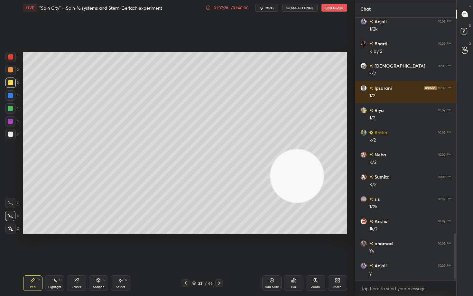
drag, startPoint x: 309, startPoint y: 178, endPoint x: 343, endPoint y: 214, distance: 49.4
click at [324, 203] on video at bounding box center [296, 175] width 53 height 53
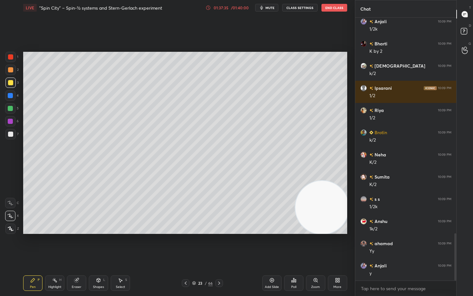
scroll to position [1222, 0]
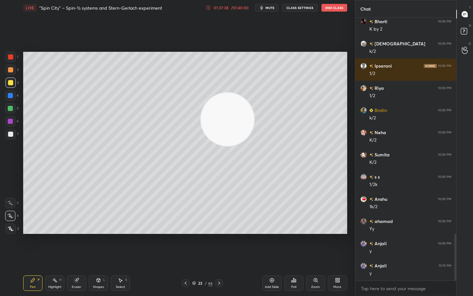
drag, startPoint x: 319, startPoint y: 209, endPoint x: 212, endPoint y: 109, distance: 146.0
click at [217, 113] on video at bounding box center [227, 119] width 53 height 53
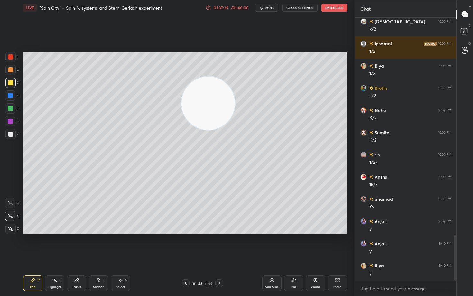
drag, startPoint x: 152, startPoint y: 79, endPoint x: 90, endPoint y: 69, distance: 63.0
click at [182, 77] on video at bounding box center [208, 103] width 53 height 53
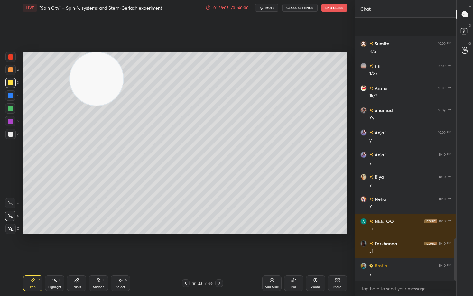
scroll to position [1377, 0]
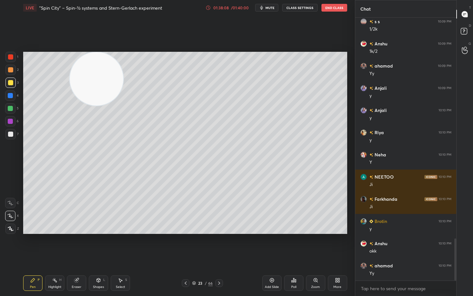
click at [76, 245] on icon at bounding box center [76, 280] width 4 height 4
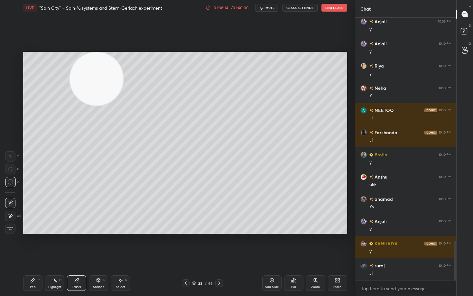
scroll to position [1466, 0]
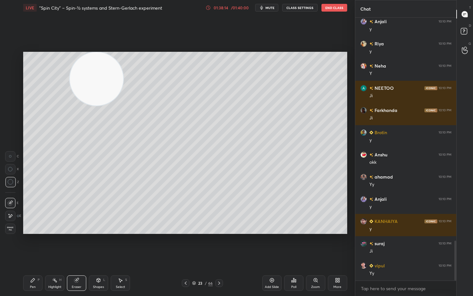
click at [32, 245] on icon at bounding box center [33, 280] width 4 height 4
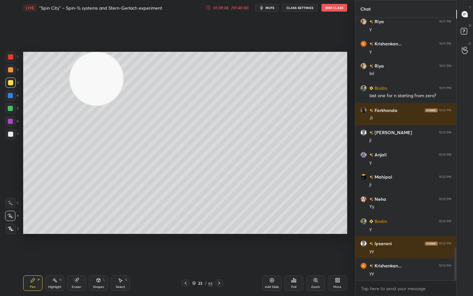
scroll to position [1878, 0]
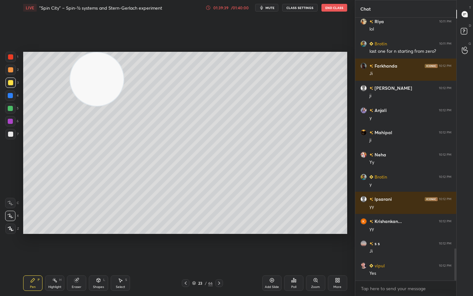
drag, startPoint x: 97, startPoint y: 80, endPoint x: 319, endPoint y: 64, distance: 223.0
click at [124, 72] on video at bounding box center [96, 78] width 53 height 53
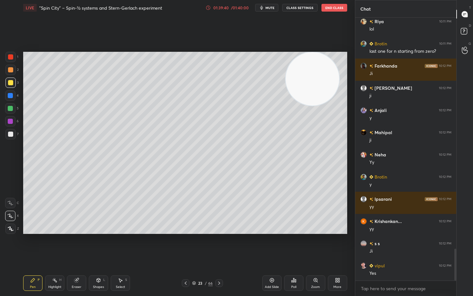
scroll to position [1900, 0]
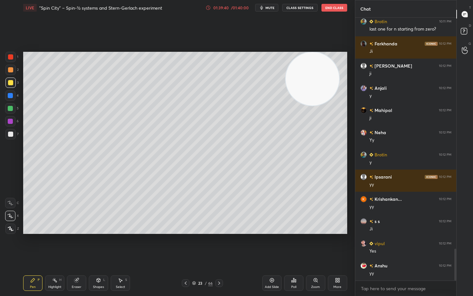
drag, startPoint x: 328, startPoint y: 76, endPoint x: 333, endPoint y: 75, distance: 4.9
click at [333, 75] on video at bounding box center [312, 78] width 53 height 53
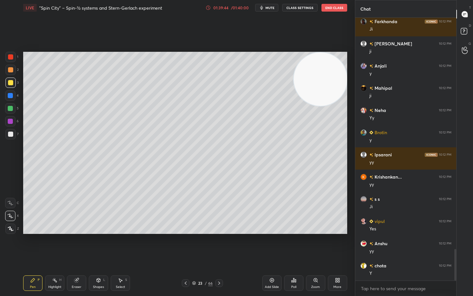
click at [271, 245] on icon at bounding box center [271, 280] width 5 height 5
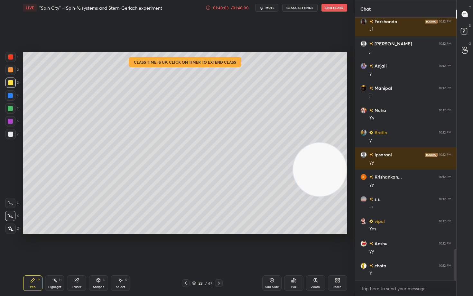
drag, startPoint x: 330, startPoint y: 154, endPoint x: 330, endPoint y: 165, distance: 11.9
click at [333, 188] on video at bounding box center [319, 169] width 53 height 53
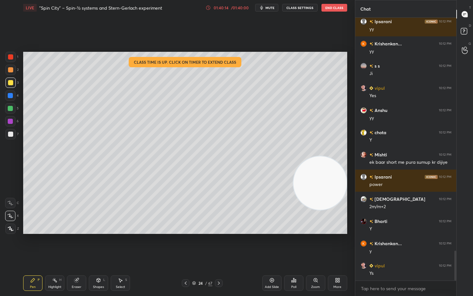
scroll to position [2077, 0]
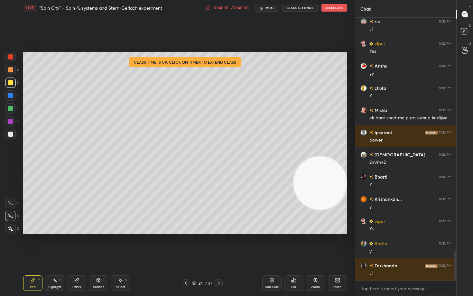
drag, startPoint x: 210, startPoint y: 7, endPoint x: 205, endPoint y: 9, distance: 4.5
click at [209, 8] on icon at bounding box center [208, 7] width 5 height 5
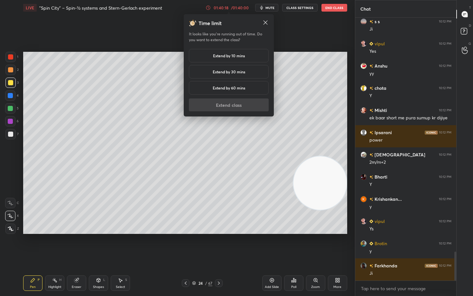
scroll to position [2122, 0]
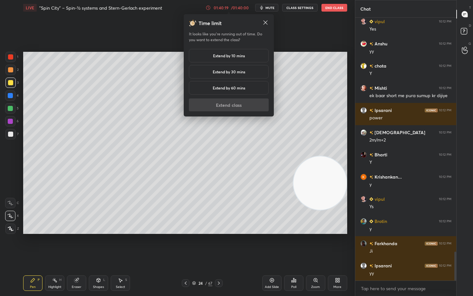
drag, startPoint x: 221, startPoint y: 54, endPoint x: 217, endPoint y: 53, distance: 3.9
click at [221, 55] on h5 "Extend by 10 mins" at bounding box center [229, 56] width 32 height 6
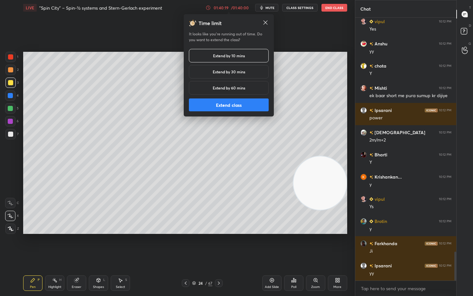
click at [226, 107] on button "Extend class" at bounding box center [229, 105] width 80 height 13
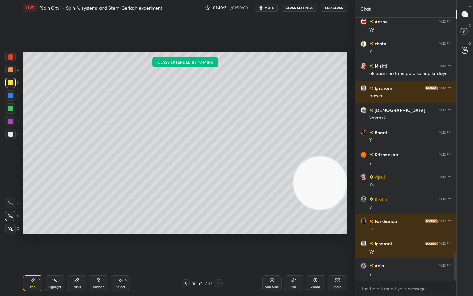
scroll to position [2166, 0]
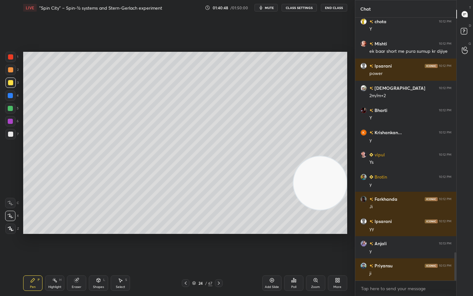
drag, startPoint x: 72, startPoint y: 285, endPoint x: 86, endPoint y: 269, distance: 20.7
click at [72, 245] on div "Eraser" at bounding box center [76, 283] width 19 height 15
click at [34, 245] on icon at bounding box center [33, 280] width 4 height 4
drag, startPoint x: 319, startPoint y: 195, endPoint x: 327, endPoint y: 128, distance: 67.5
click at [328, 156] on video at bounding box center [320, 182] width 53 height 53
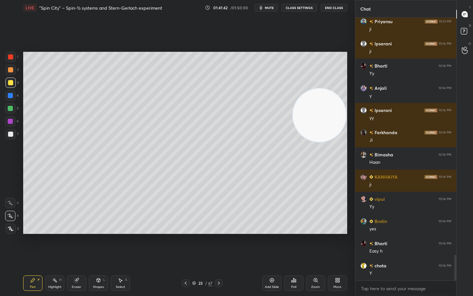
scroll to position [2433, 0]
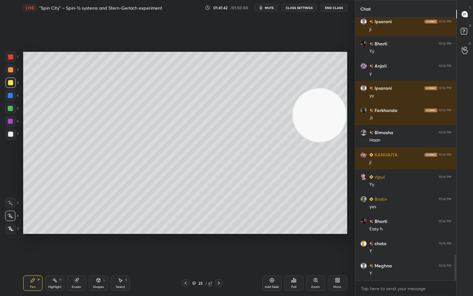
drag, startPoint x: 326, startPoint y: 121, endPoint x: 328, endPoint y: 206, distance: 85.0
click at [329, 142] on video at bounding box center [319, 115] width 53 height 53
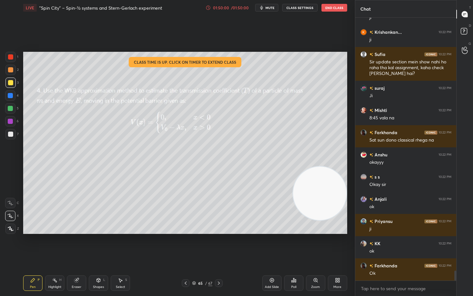
scroll to position [6649, 0]
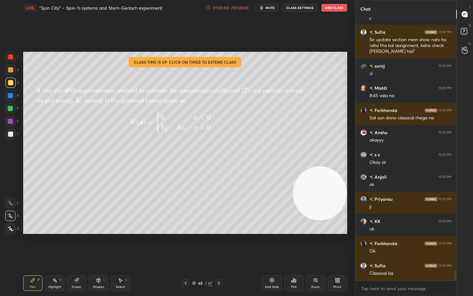
click at [270, 245] on icon at bounding box center [271, 280] width 5 height 5
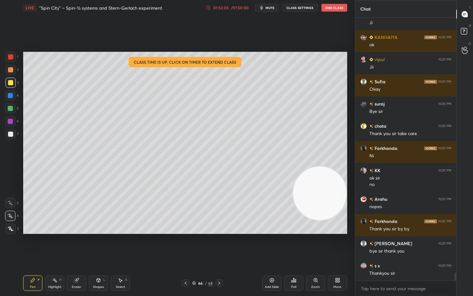
scroll to position [8250, 0]
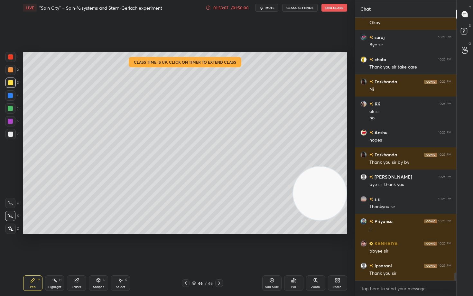
click at [331, 9] on button "End Class" at bounding box center [335, 8] width 26 height 8
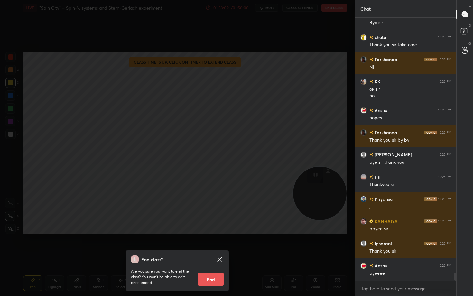
click at [213, 245] on button "End" at bounding box center [211, 279] width 26 height 13
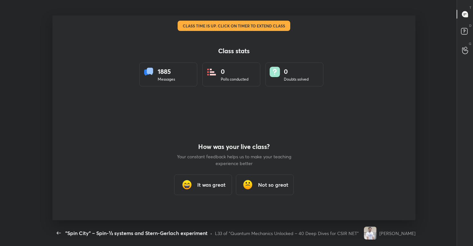
scroll to position [31989, 31726]
